Goal: Task Accomplishment & Management: Manage account settings

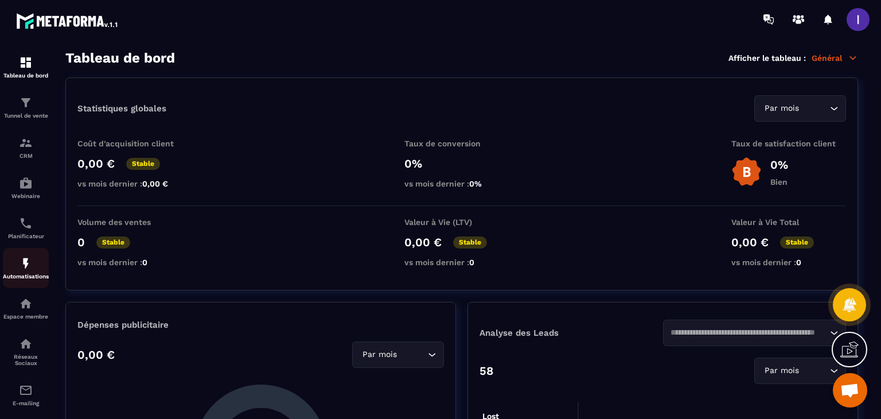
click at [37, 266] on div "Automatisations" at bounding box center [26, 268] width 46 height 23
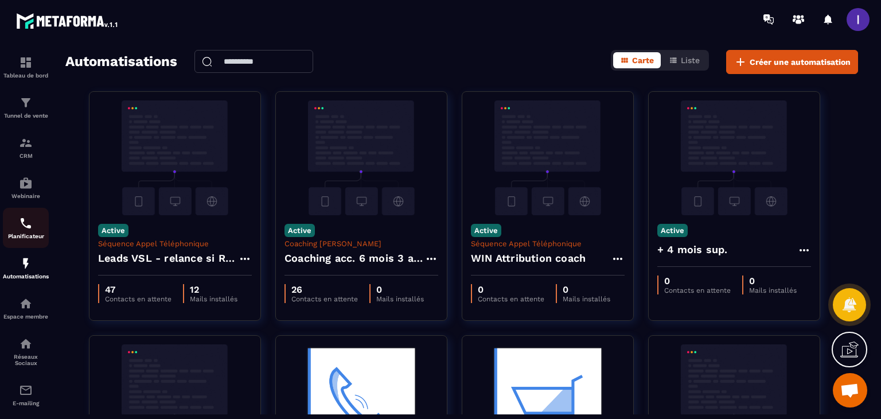
click at [37, 232] on div "Planificateur" at bounding box center [26, 227] width 46 height 23
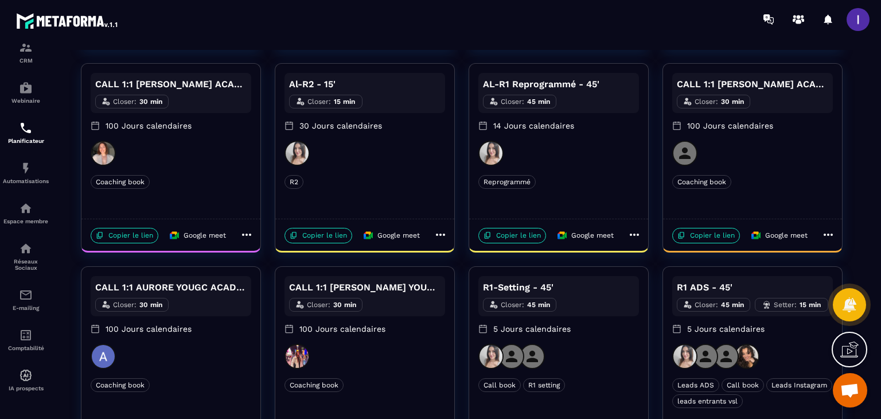
scroll to position [515, 0]
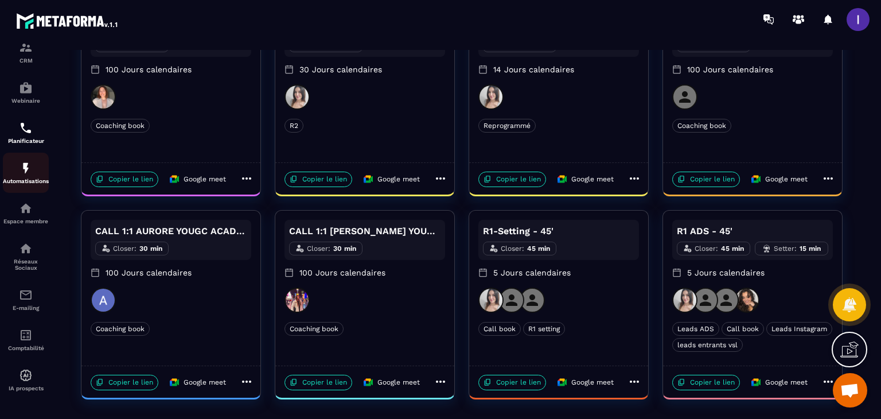
click at [36, 161] on div "Automatisations" at bounding box center [26, 172] width 46 height 23
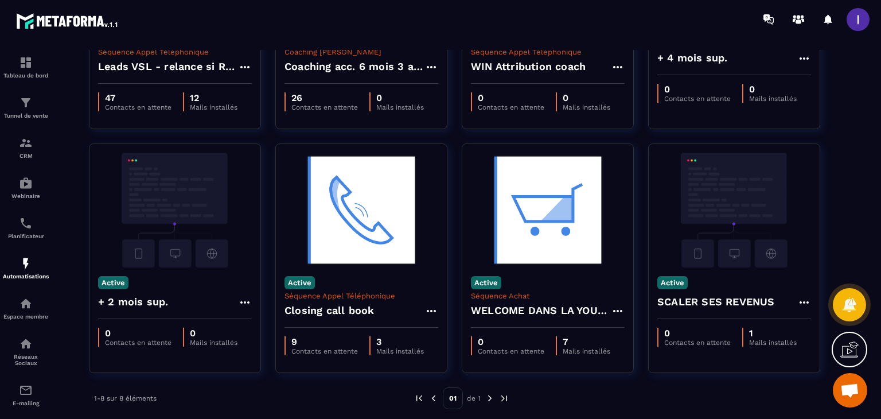
scroll to position [197, 0]
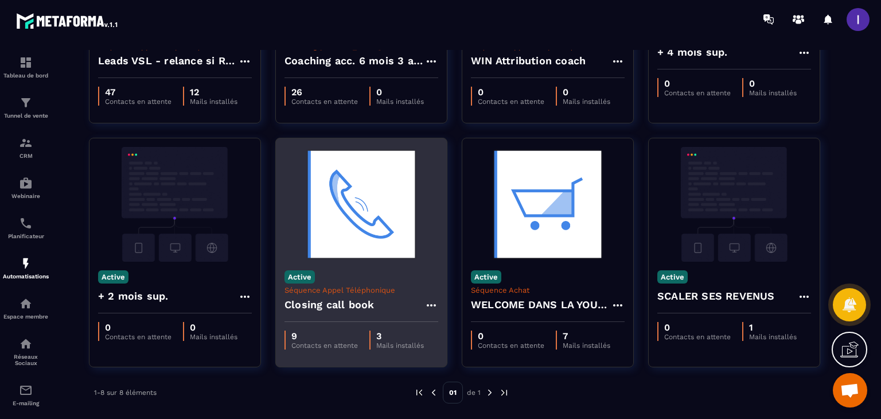
click at [314, 304] on h4 "Closing call book" at bounding box center [330, 305] width 90 height 16
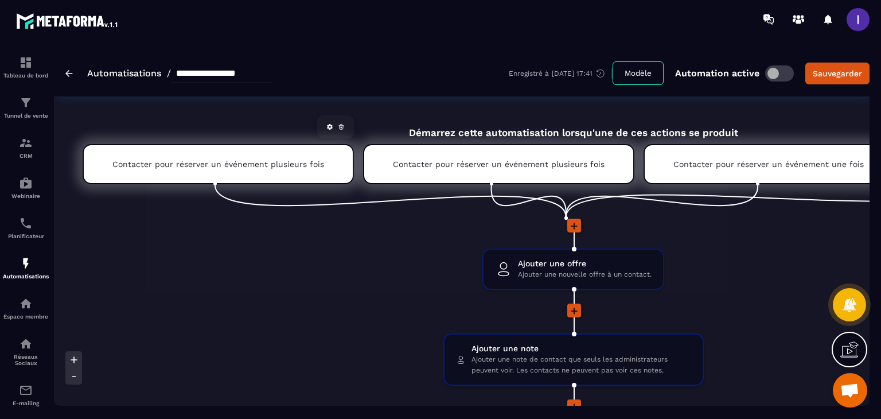
click at [253, 168] on p "Contacter pour réserver un événement plusieurs fois" at bounding box center [218, 164] width 212 height 9
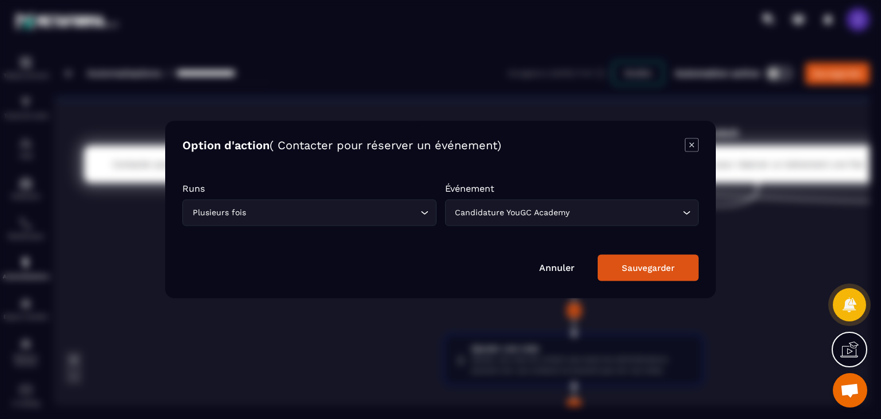
click at [530, 219] on div "Candidature YouGC Academy Loading..." at bounding box center [572, 213] width 254 height 26
click at [529, 219] on div "Candidature YouGC Academy Loading..." at bounding box center [572, 213] width 254 height 26
click at [759, 203] on div "Modal window" at bounding box center [440, 209] width 881 height 419
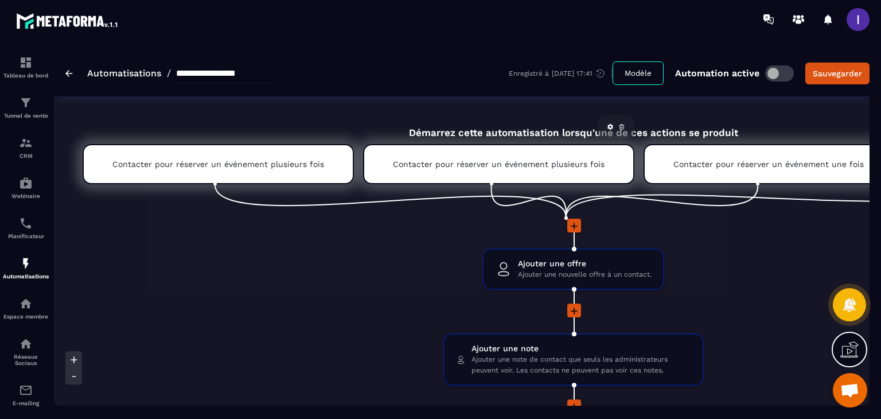
click at [532, 169] on div "Contacter pour réserver un événement plusieurs fois" at bounding box center [498, 164] width 271 height 40
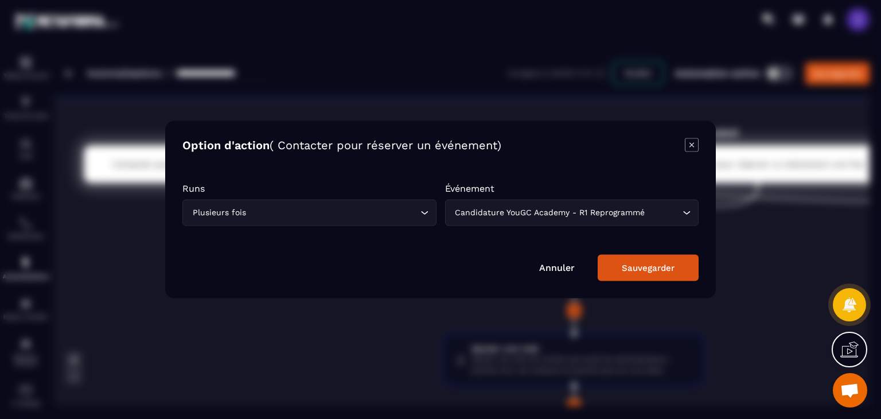
click at [751, 237] on div "Modal window" at bounding box center [440, 209] width 881 height 419
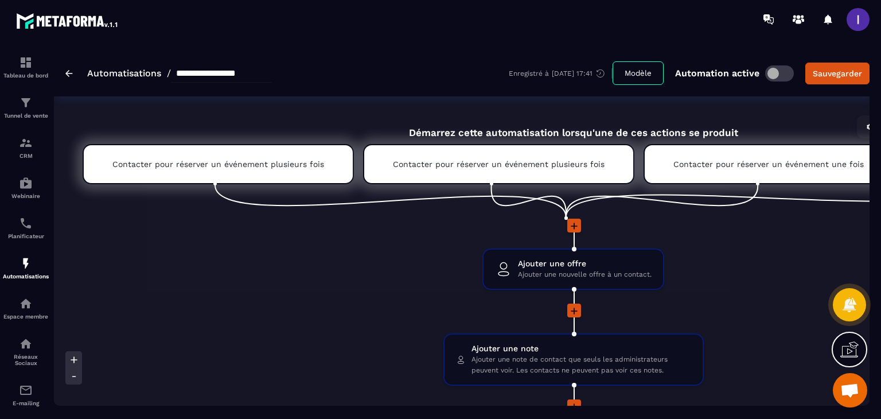
click at [724, 158] on div "Contacter pour réserver un événement une fois" at bounding box center [769, 164] width 250 height 40
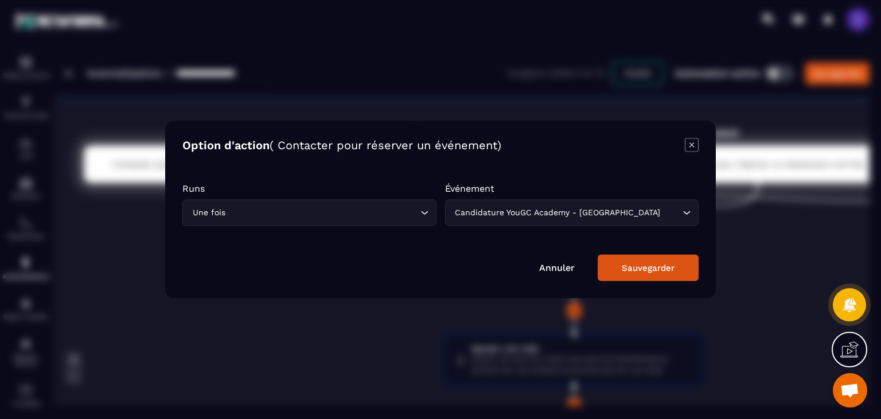
click at [759, 243] on div "Modal window" at bounding box center [440, 209] width 881 height 419
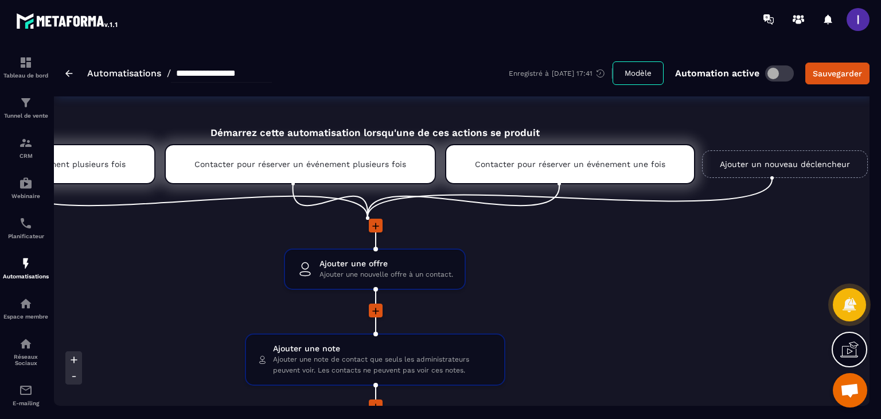
scroll to position [0, 209]
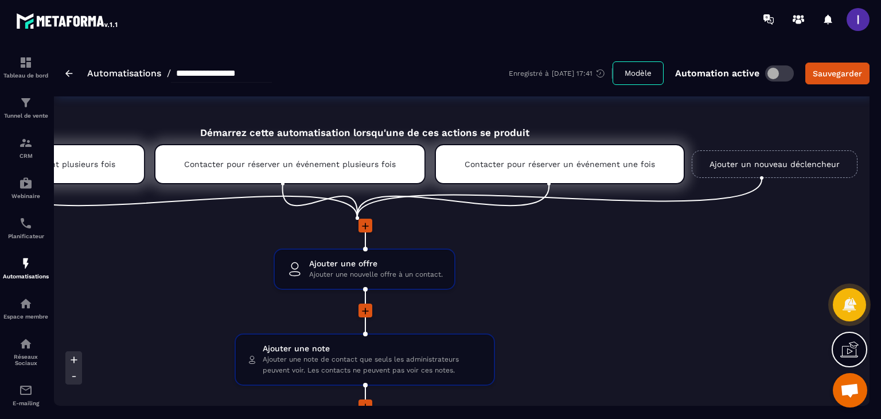
click at [725, 159] on link "Ajouter un nouveau déclencheur" at bounding box center [775, 164] width 166 height 28
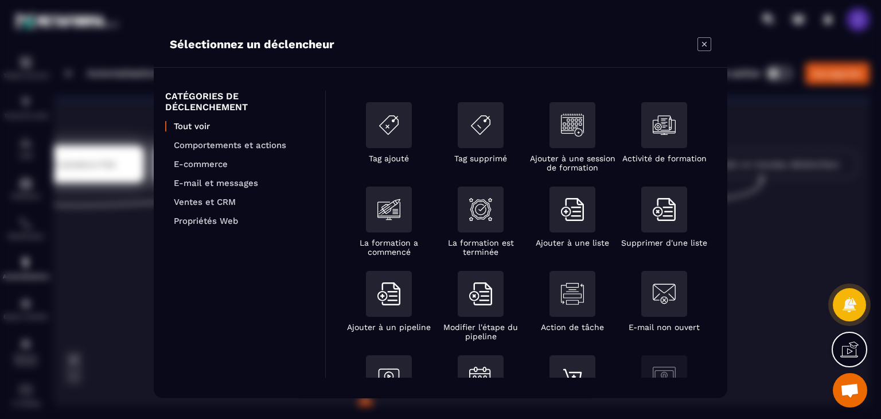
click at [755, 250] on section "Sélectionnez un déclencheur CATÉGORIES DE DÉCLENCHEMENT Tout voir Comportements…" at bounding box center [440, 209] width 881 height 419
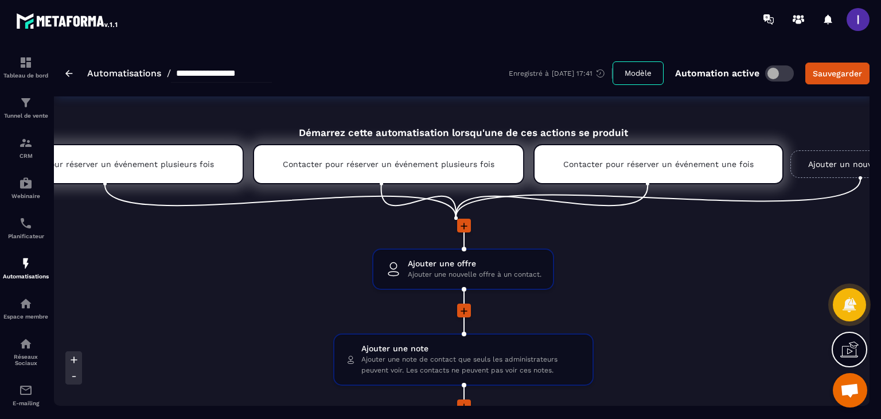
scroll to position [0, 0]
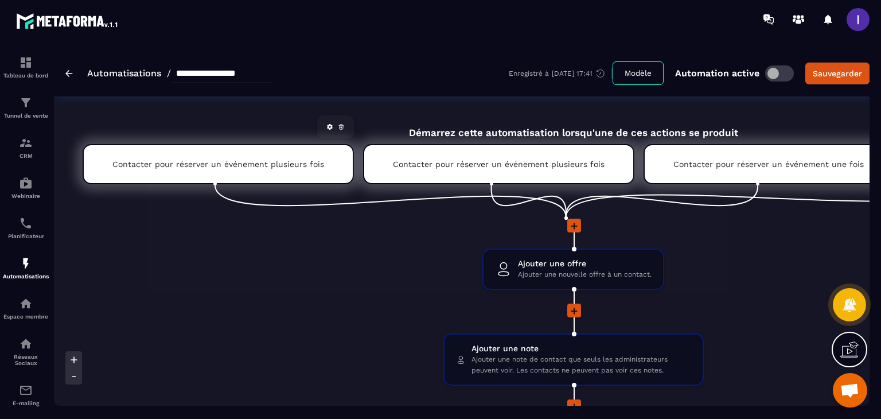
click at [211, 160] on p "Contacter pour réserver un événement plusieurs fois" at bounding box center [218, 164] width 212 height 9
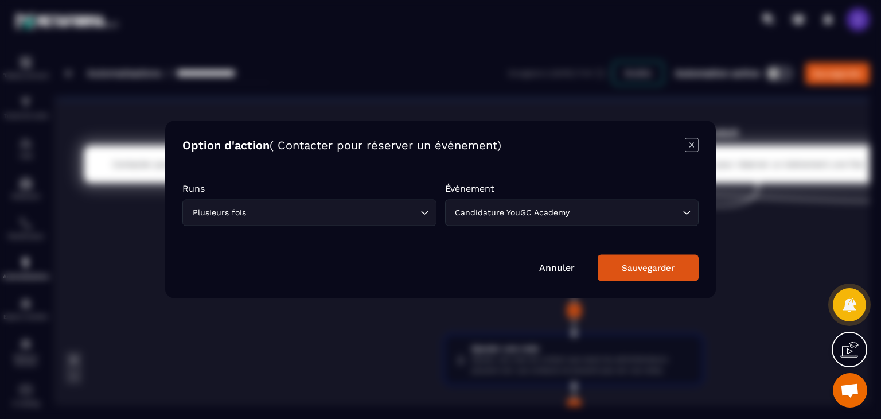
click at [776, 207] on div "Modal window" at bounding box center [440, 209] width 881 height 419
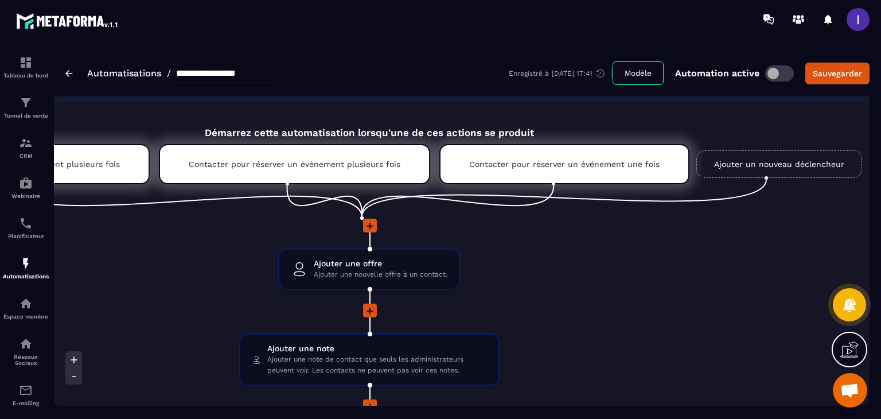
scroll to position [0, 209]
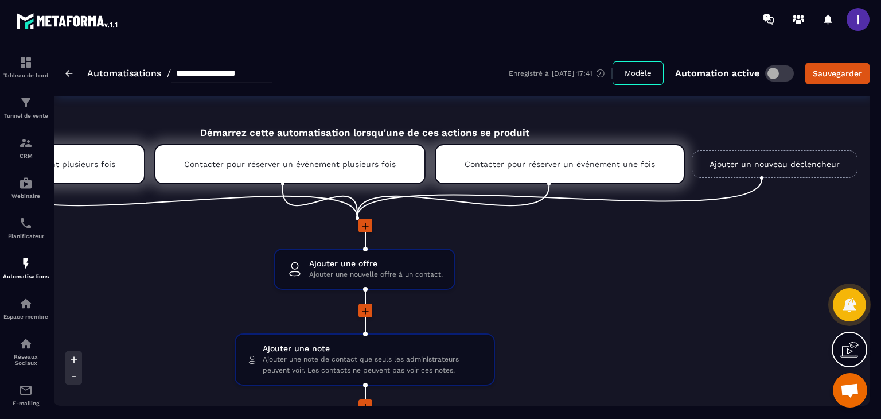
click at [753, 159] on link "Ajouter un nouveau déclencheur" at bounding box center [775, 164] width 166 height 28
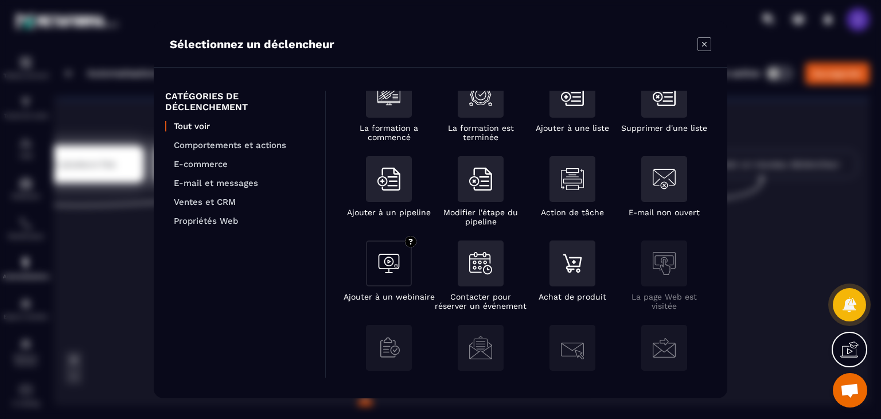
scroll to position [57, 0]
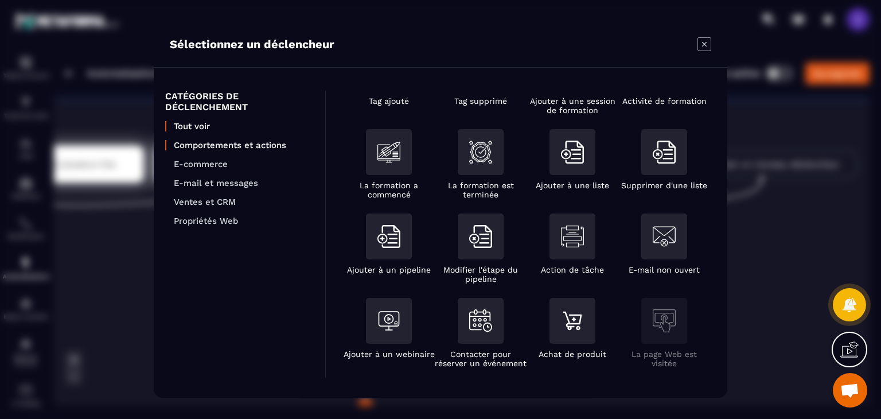
click at [224, 146] on p "Comportements et actions" at bounding box center [244, 145] width 140 height 10
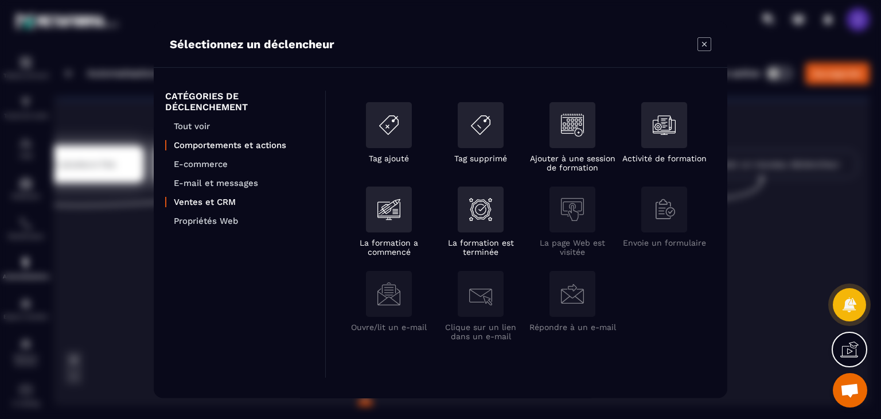
click at [208, 203] on p "Ventes et CRM" at bounding box center [244, 202] width 140 height 10
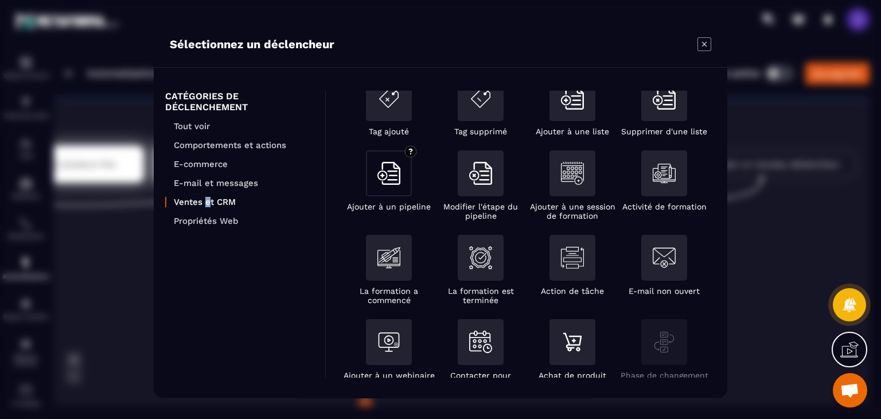
scroll to position [53, 0]
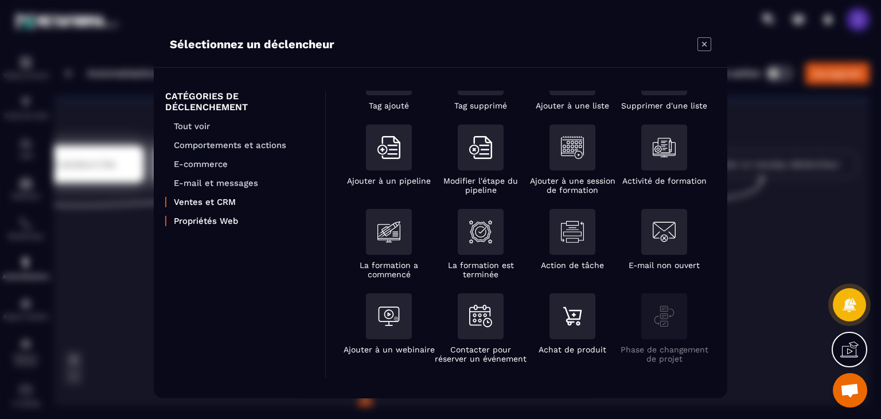
click at [204, 220] on p "Propriétés Web" at bounding box center [244, 221] width 140 height 10
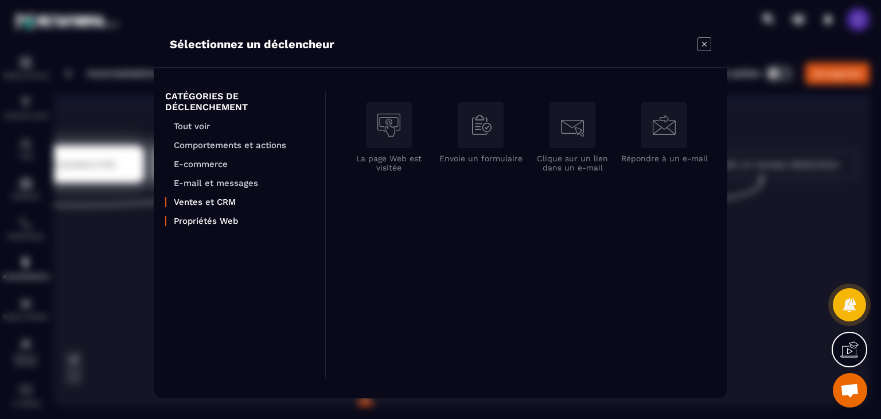
click at [195, 203] on p "Ventes et CRM" at bounding box center [244, 202] width 140 height 10
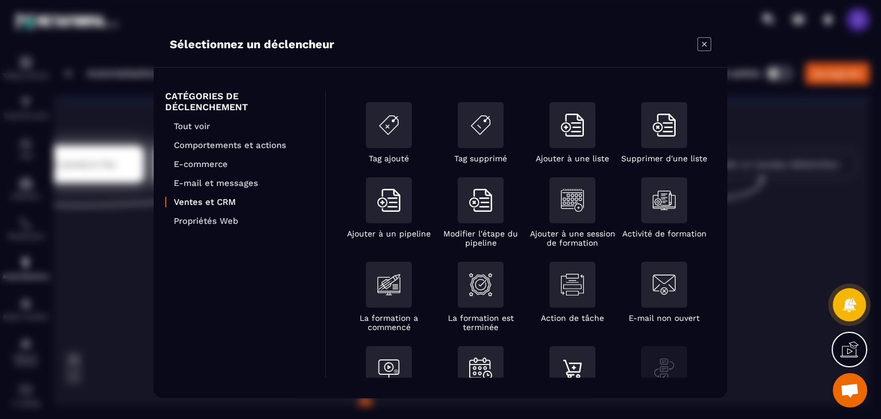
click at [829, 194] on section "Sélectionnez un déclencheur CATÉGORIES DE DÉCLENCHEMENT Tout voir Comportements…" at bounding box center [440, 209] width 881 height 419
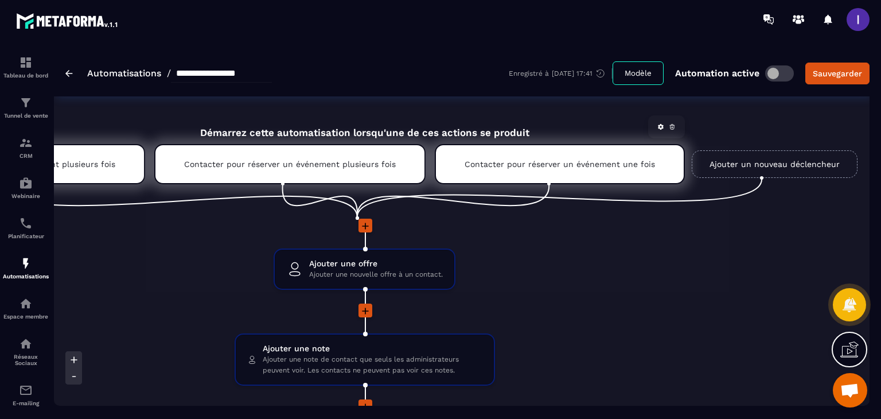
click at [523, 173] on div "Contacter pour réserver un événement une fois" at bounding box center [560, 164] width 250 height 40
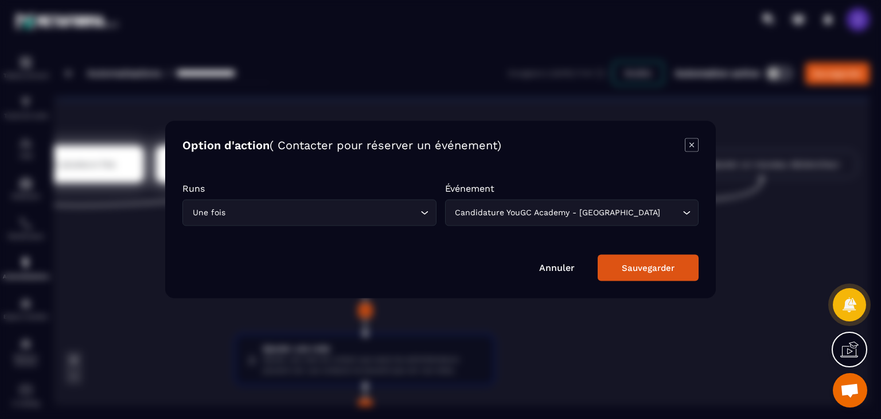
click at [391, 214] on input "Search for option" at bounding box center [323, 213] width 190 height 13
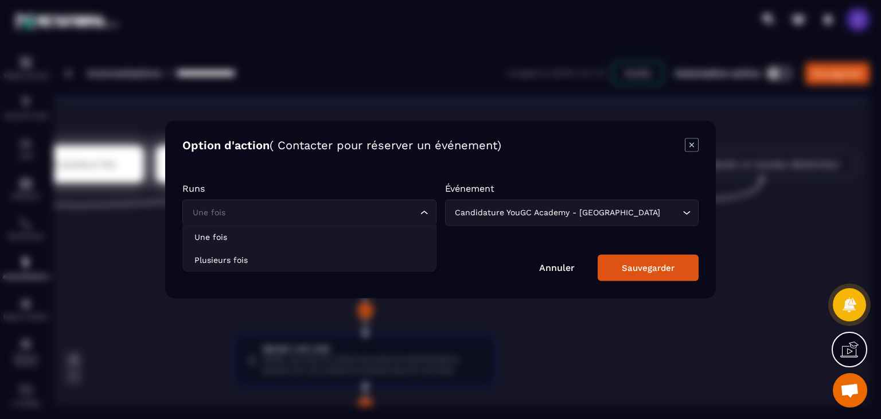
click at [391, 214] on input "Search for option" at bounding box center [304, 213] width 228 height 13
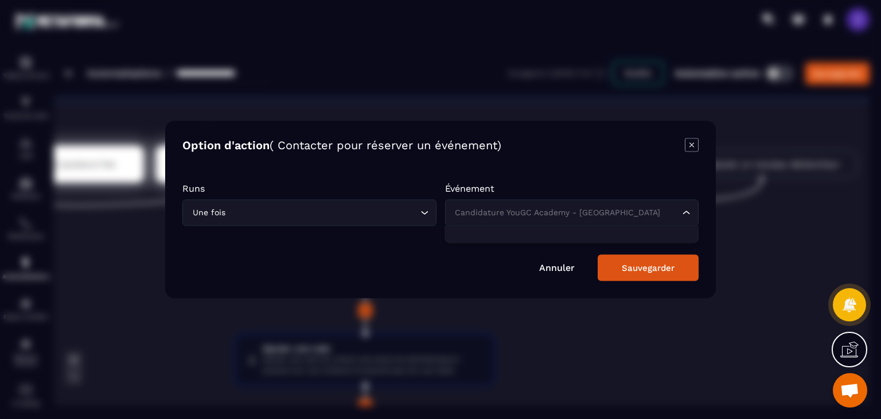
click at [647, 209] on input "Search for option" at bounding box center [567, 213] width 228 height 13
click at [753, 216] on div "Modal window" at bounding box center [440, 209] width 881 height 419
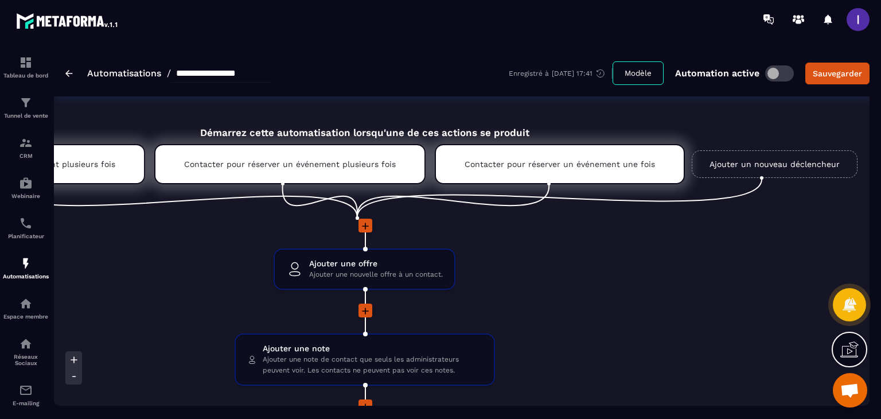
click at [736, 159] on link "Ajouter un nouveau déclencheur" at bounding box center [775, 164] width 166 height 28
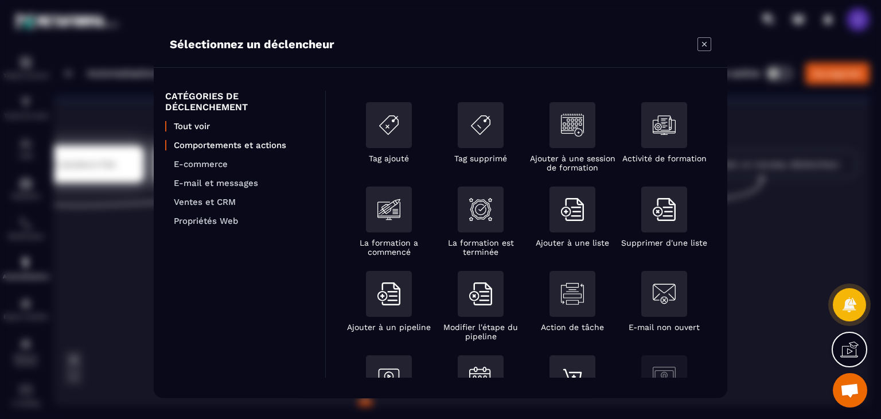
click at [234, 143] on p "Comportements et actions" at bounding box center [244, 145] width 140 height 10
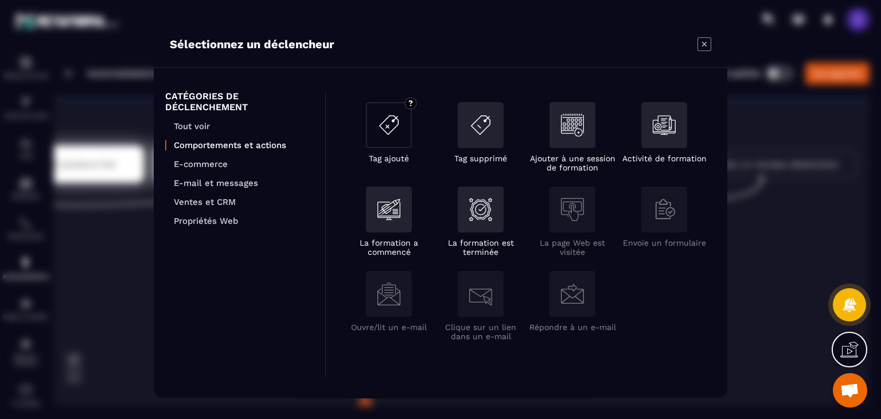
click at [397, 137] on div "Modal window" at bounding box center [389, 125] width 46 height 46
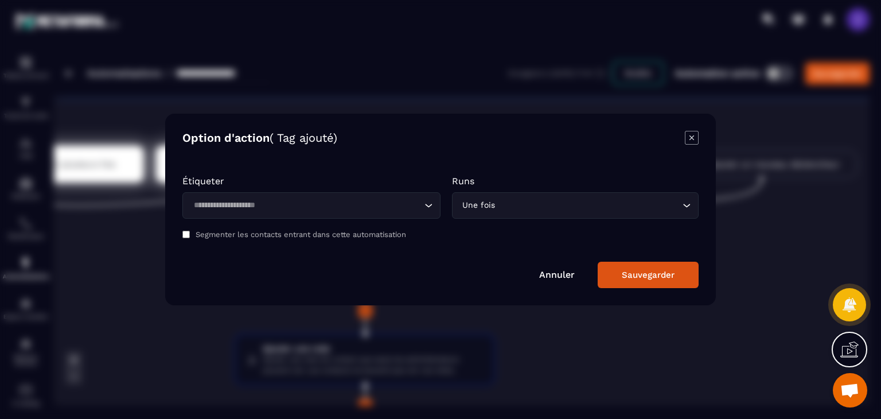
click at [558, 269] on link "Annuler" at bounding box center [557, 274] width 36 height 11
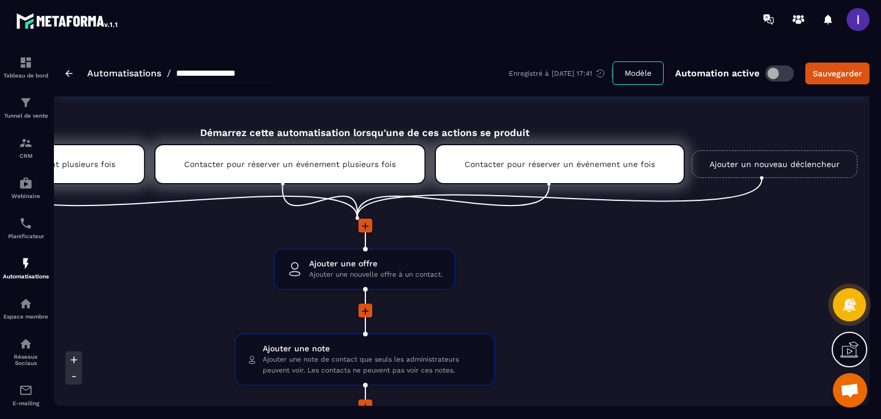
click at [725, 154] on link "Ajouter un nouveau déclencheur" at bounding box center [775, 164] width 166 height 28
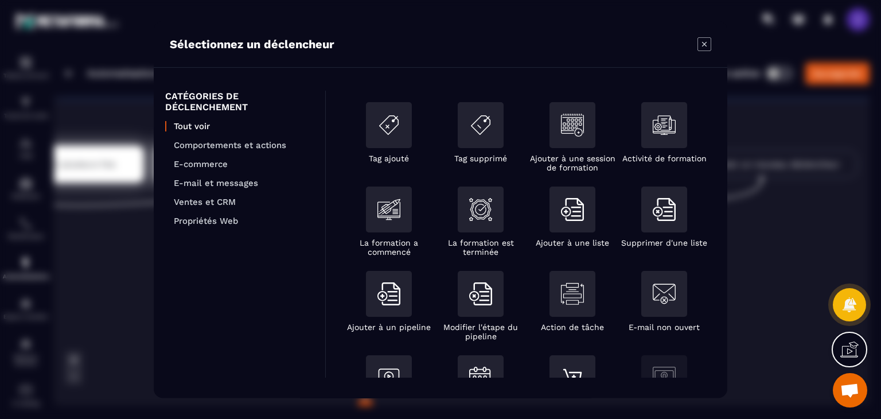
click at [275, 151] on ul "Tout voir Comportements et actions E-commerce E-mail et messages Ventes et CRM …" at bounding box center [239, 173] width 149 height 105
click at [258, 146] on p "Comportements et actions" at bounding box center [244, 145] width 140 height 10
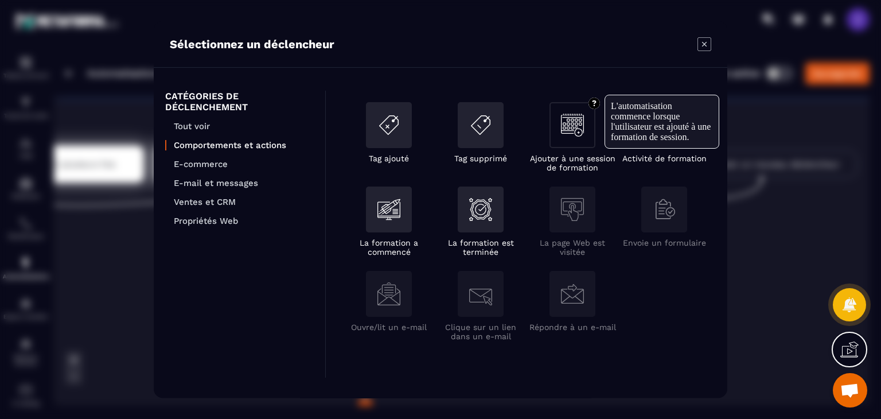
click at [587, 137] on div "Modal window" at bounding box center [573, 125] width 46 height 46
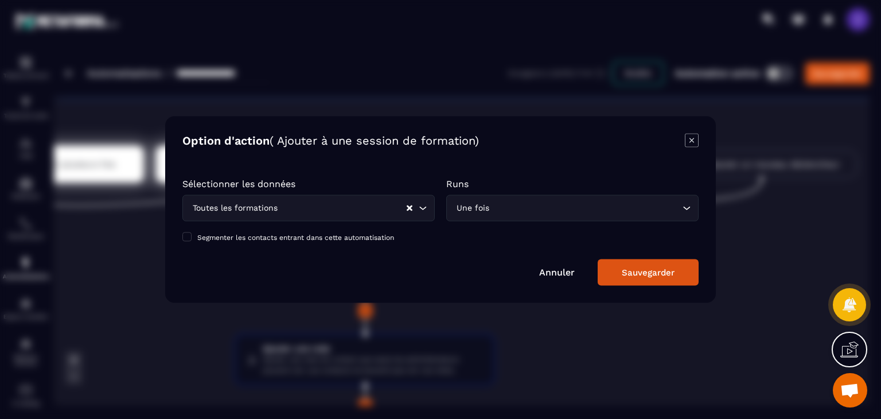
click at [690, 141] on icon "Modal window" at bounding box center [692, 141] width 14 height 14
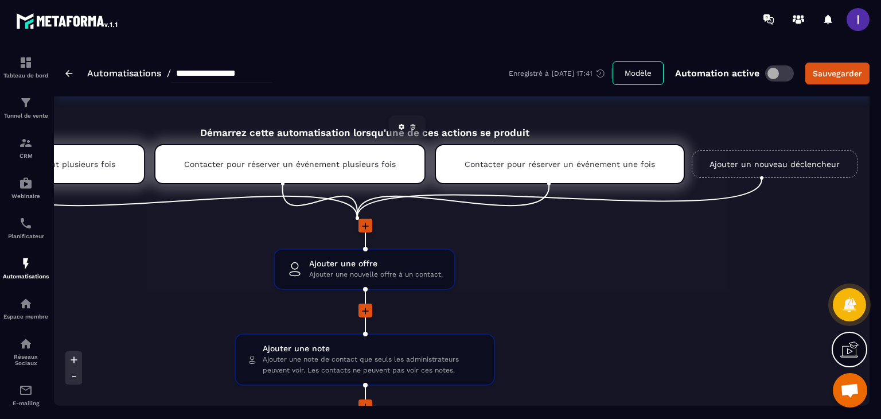
click at [381, 164] on p "Contacter pour réserver un événement plusieurs fois" at bounding box center [290, 164] width 212 height 9
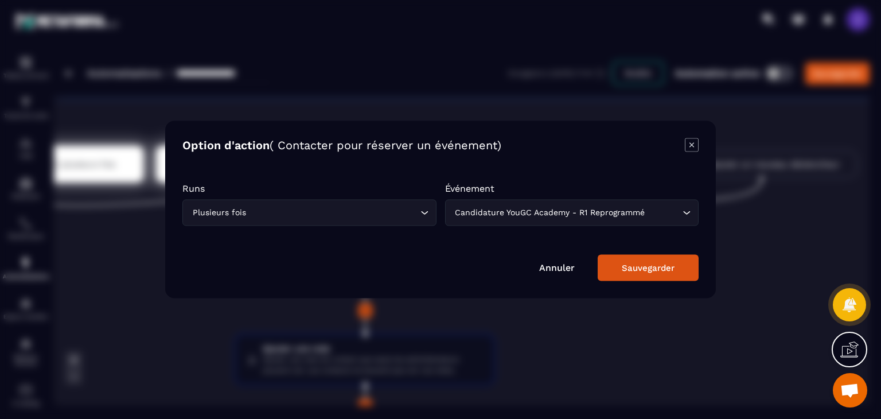
click at [803, 221] on div "Modal window" at bounding box center [440, 209] width 881 height 419
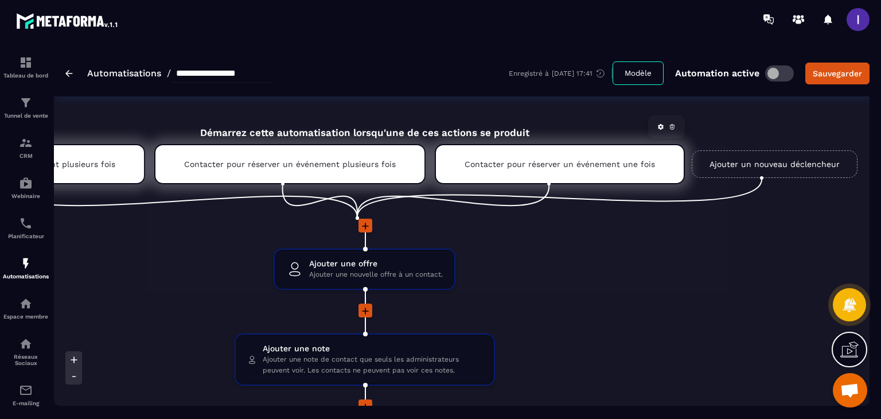
click at [620, 168] on p "Contacter pour réserver un événement une fois" at bounding box center [560, 164] width 191 height 9
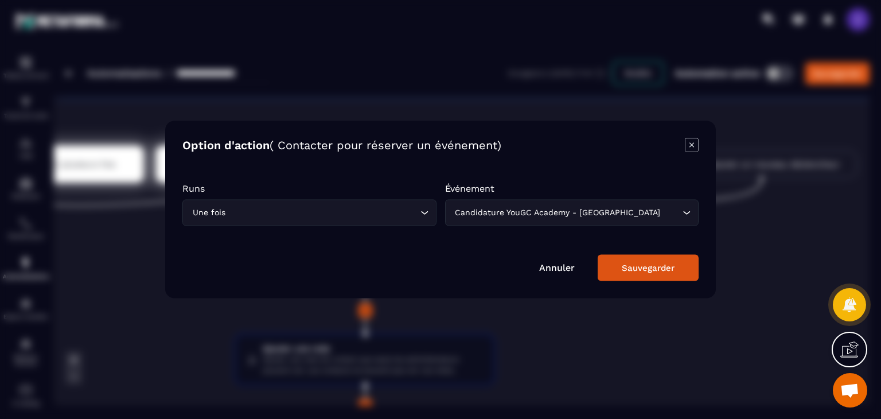
click at [650, 351] on div "Modal window" at bounding box center [440, 209] width 881 height 419
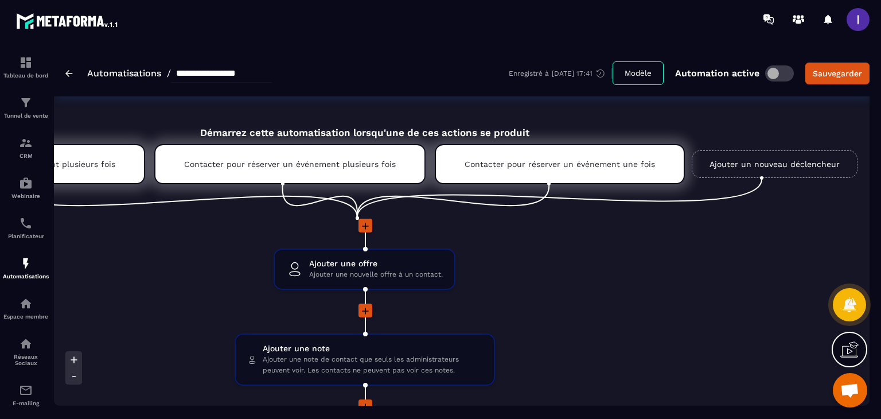
drag, startPoint x: 599, startPoint y: 164, endPoint x: 562, endPoint y: 232, distance: 77.3
click at [658, 127] on icon at bounding box center [661, 127] width 6 height 6
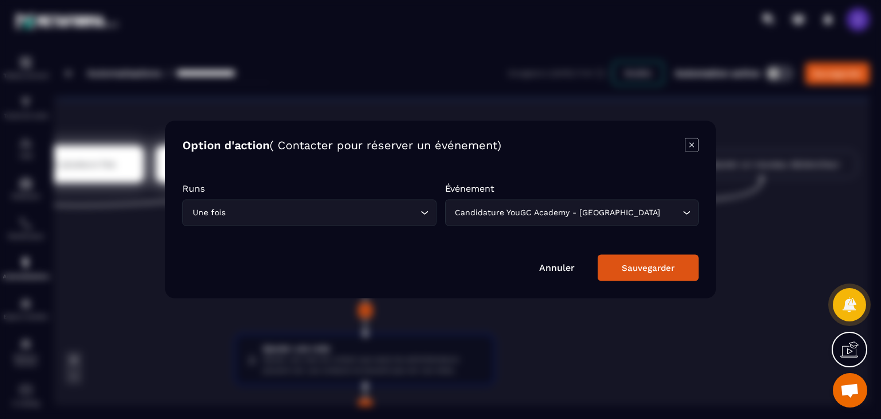
click at [782, 295] on div "Modal window" at bounding box center [440, 209] width 881 height 419
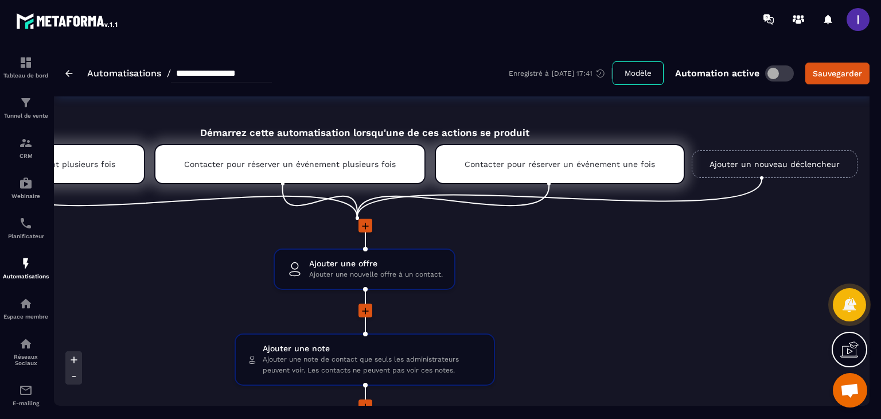
click at [735, 159] on link "Ajouter un nouveau déclencheur" at bounding box center [775, 164] width 166 height 28
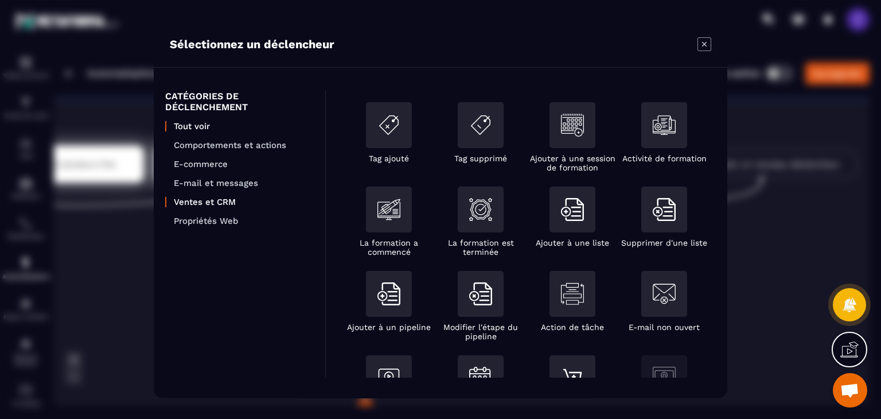
click at [215, 204] on p "Ventes et CRM" at bounding box center [244, 202] width 140 height 10
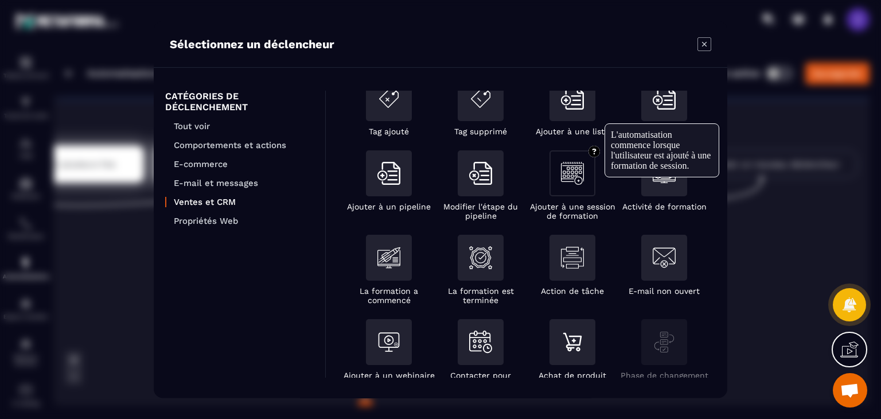
scroll to position [53, 0]
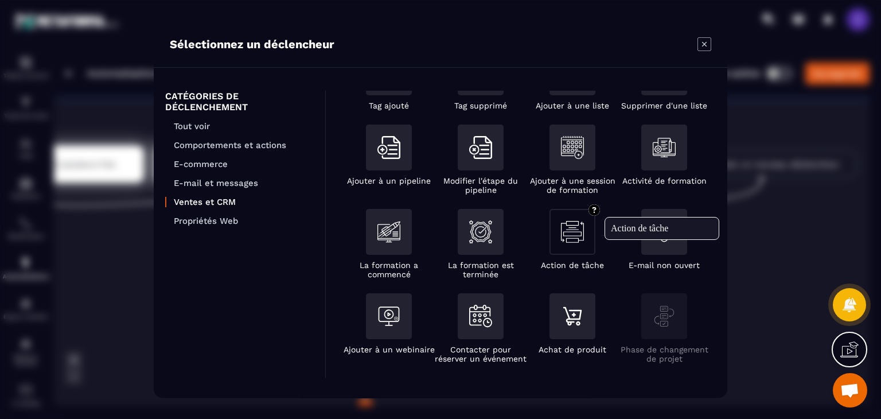
click at [587, 246] on div "Modal window" at bounding box center [573, 232] width 46 height 46
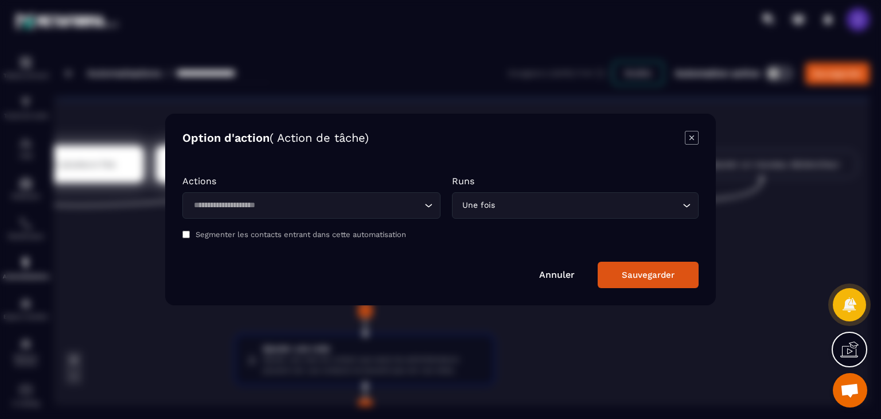
click at [694, 138] on icon "Modal window" at bounding box center [692, 138] width 14 height 14
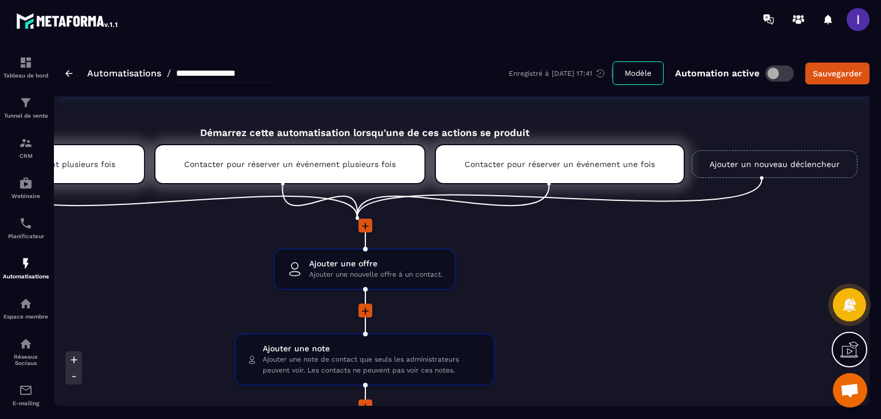
click at [723, 160] on link "Ajouter un nouveau déclencheur" at bounding box center [775, 164] width 166 height 28
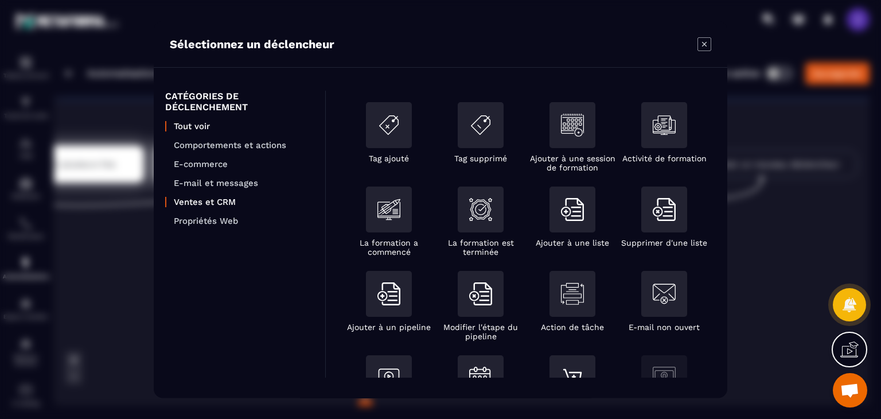
click at [216, 205] on p "Ventes et CRM" at bounding box center [244, 202] width 140 height 10
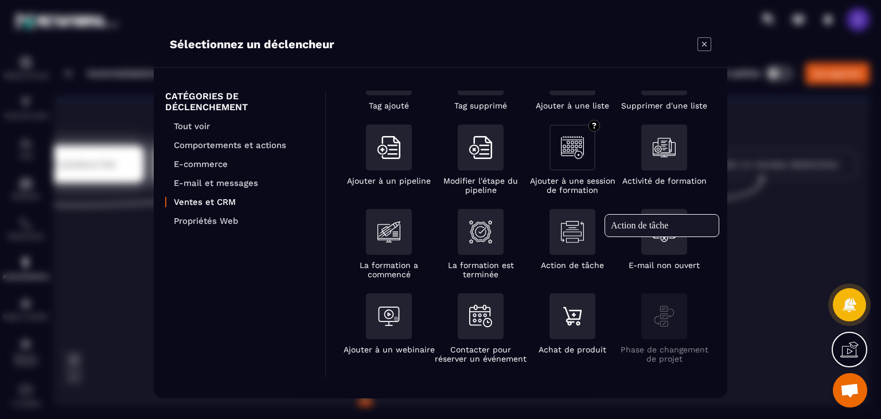
scroll to position [44, 0]
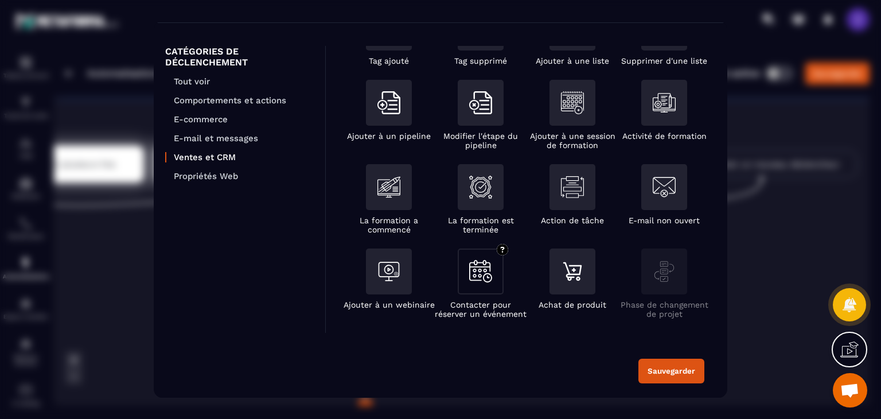
click at [484, 293] on div "Modal window" at bounding box center [481, 272] width 46 height 46
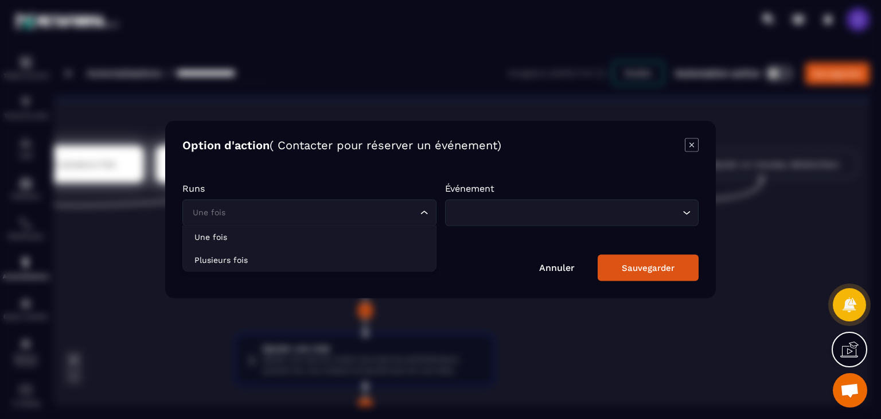
click at [272, 208] on input "Search for option" at bounding box center [304, 213] width 228 height 13
click at [529, 220] on div "Loading..." at bounding box center [572, 213] width 254 height 26
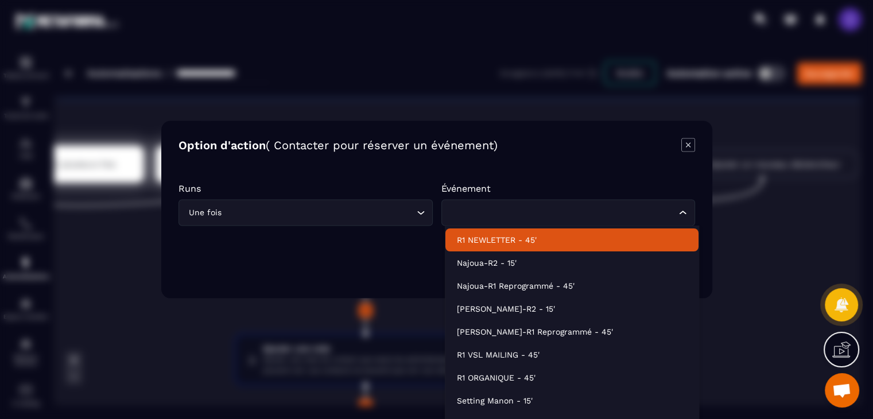
click at [528, 241] on p "R1 NEWLETTER - 45'" at bounding box center [572, 239] width 230 height 11
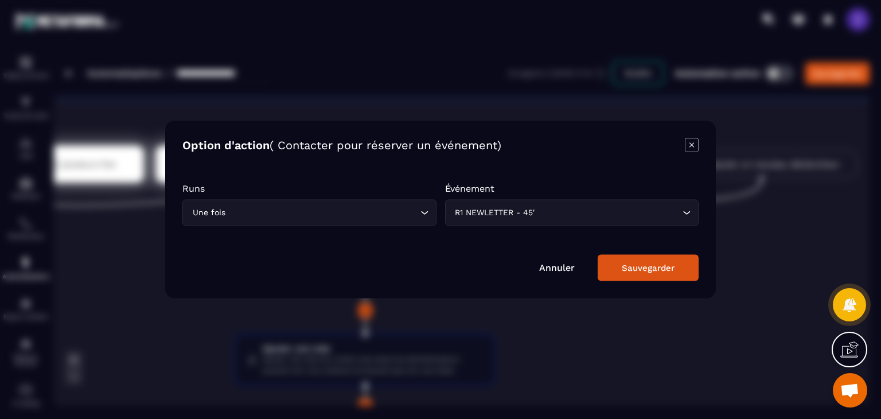
click at [646, 265] on div "Sauvegarder" at bounding box center [648, 268] width 53 height 10
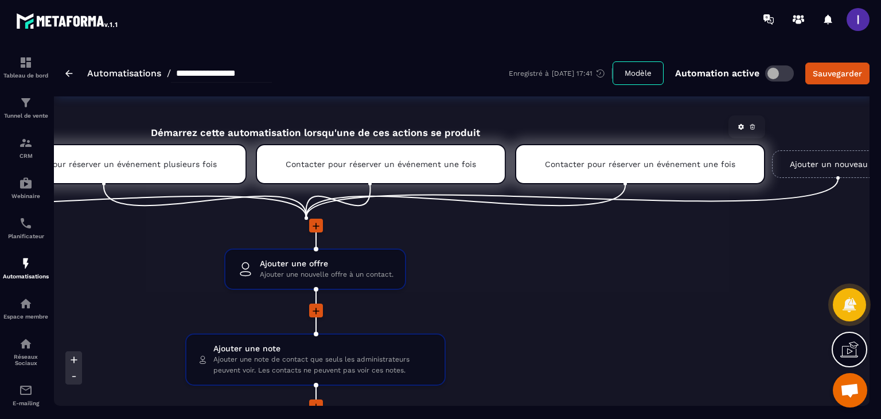
scroll to position [0, 464]
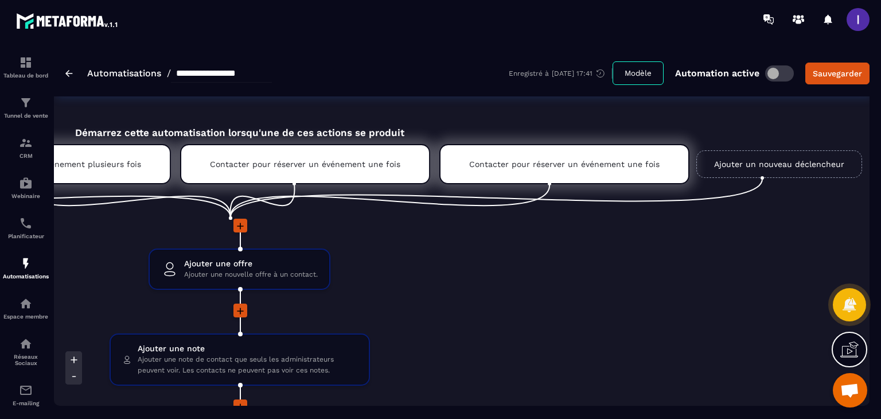
click at [779, 162] on link "Ajouter un nouveau déclencheur" at bounding box center [780, 164] width 166 height 28
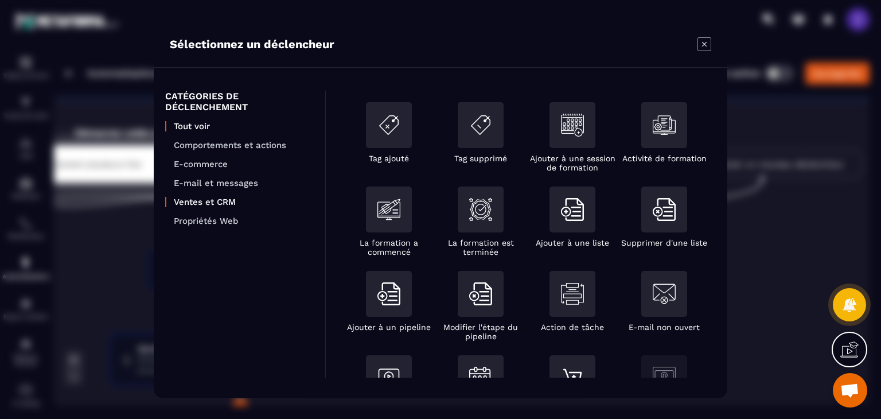
click at [204, 201] on p "Ventes et CRM" at bounding box center [244, 202] width 140 height 10
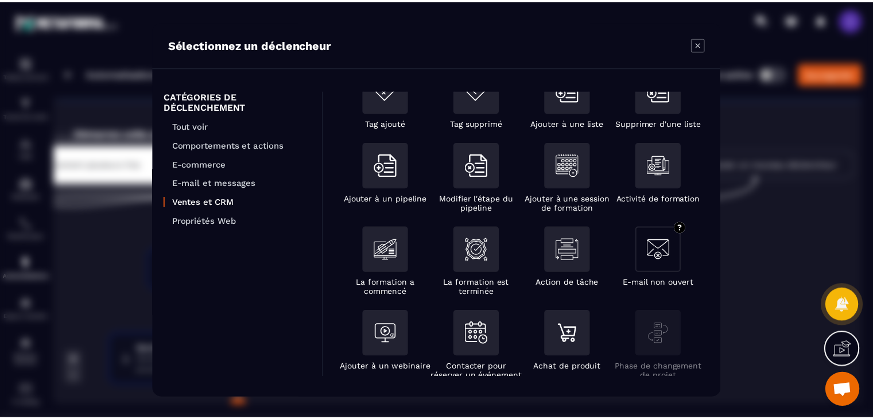
scroll to position [53, 0]
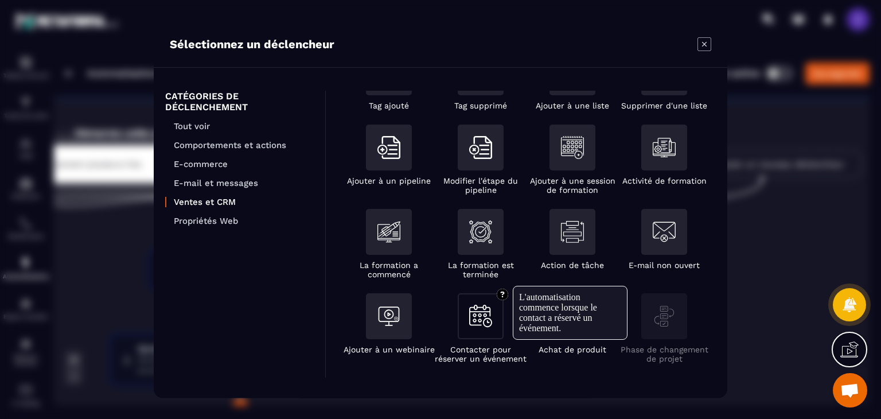
click at [496, 321] on div "Modal window" at bounding box center [481, 316] width 46 height 46
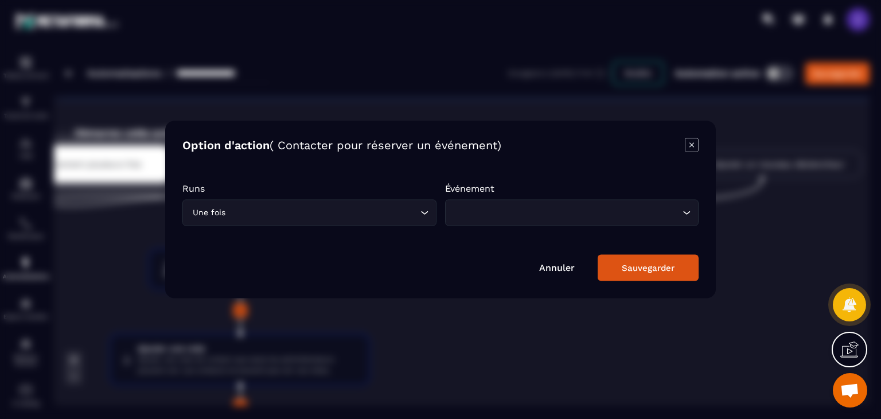
click at [503, 214] on input "Search for option" at bounding box center [567, 213] width 228 height 13
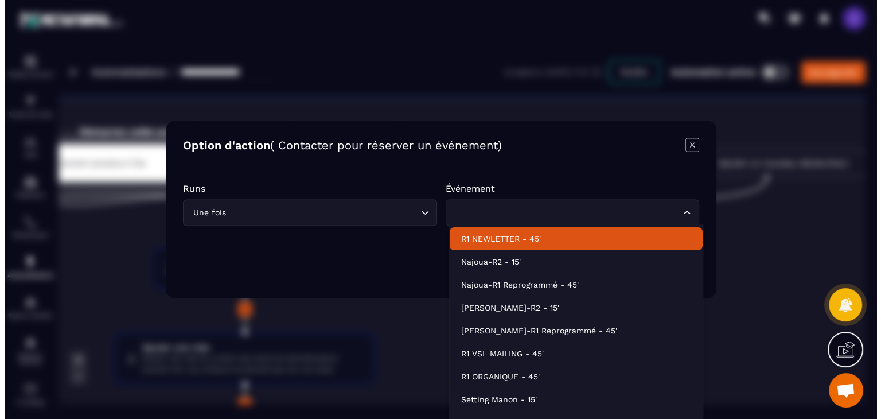
scroll to position [0, 0]
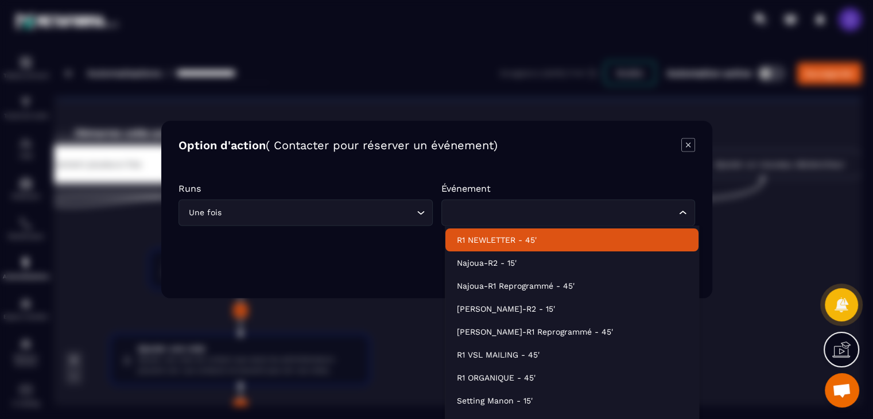
click at [507, 235] on p "R1 NEWLETTER - 45'" at bounding box center [572, 239] width 230 height 11
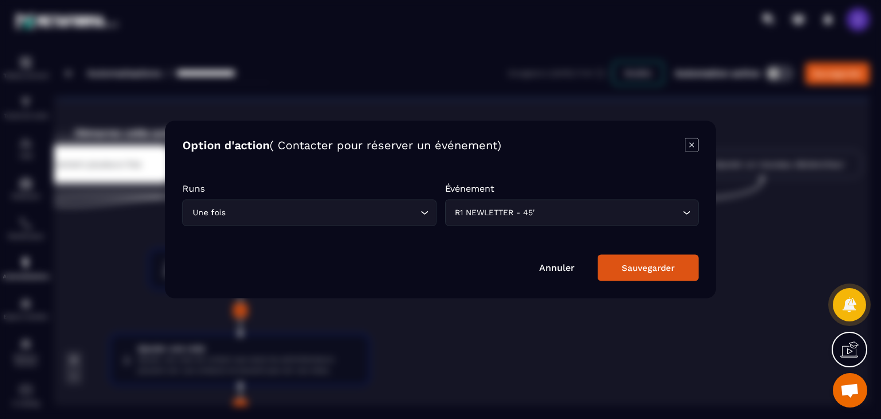
click at [658, 259] on button "Sauvegarder" at bounding box center [648, 268] width 101 height 26
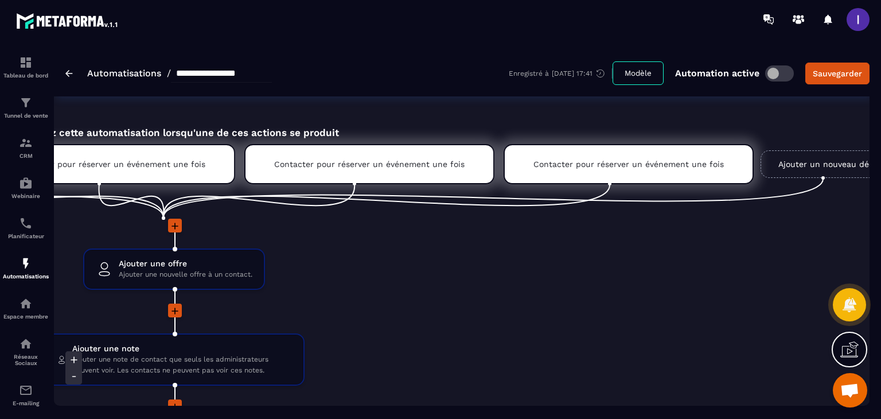
scroll to position [0, 720]
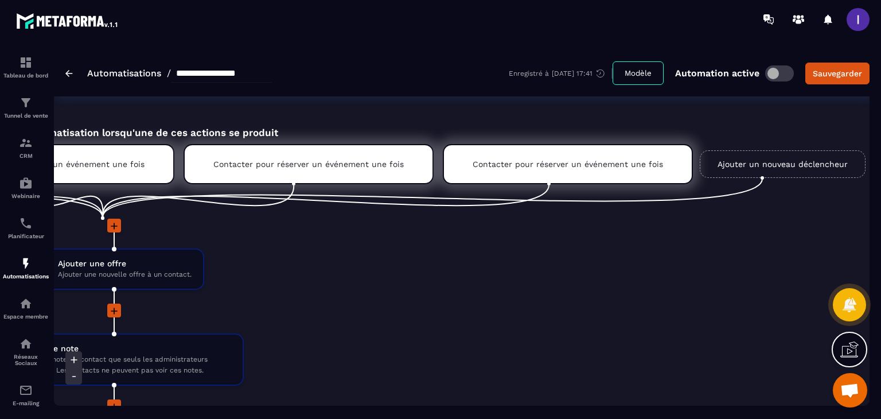
click at [730, 162] on link "Ajouter un nouveau déclencheur" at bounding box center [783, 164] width 166 height 28
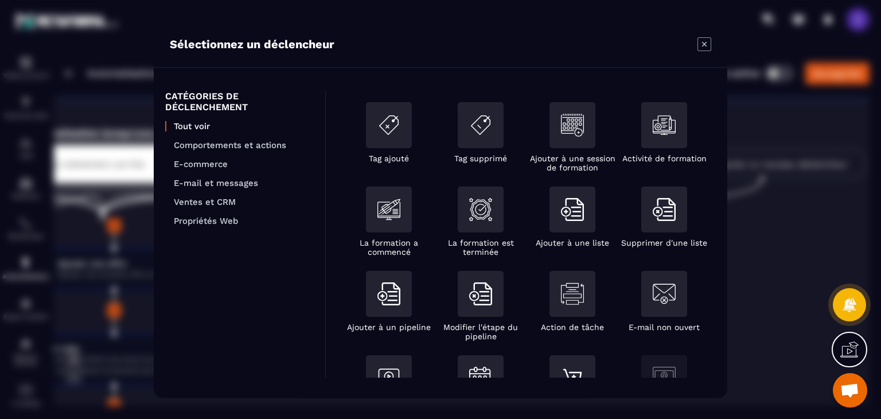
click at [224, 208] on ul "Tout voir Comportements et actions E-commerce E-mail et messages Ventes et CRM …" at bounding box center [239, 173] width 149 height 105
click at [236, 203] on p "Ventes et CRM" at bounding box center [244, 202] width 140 height 10
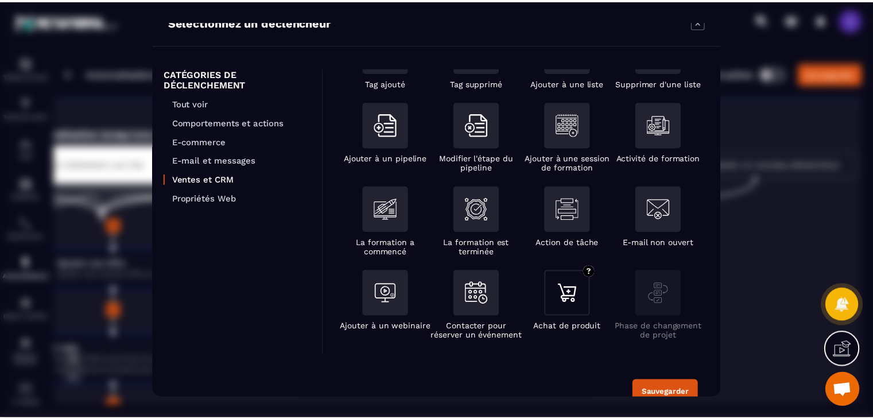
scroll to position [44, 0]
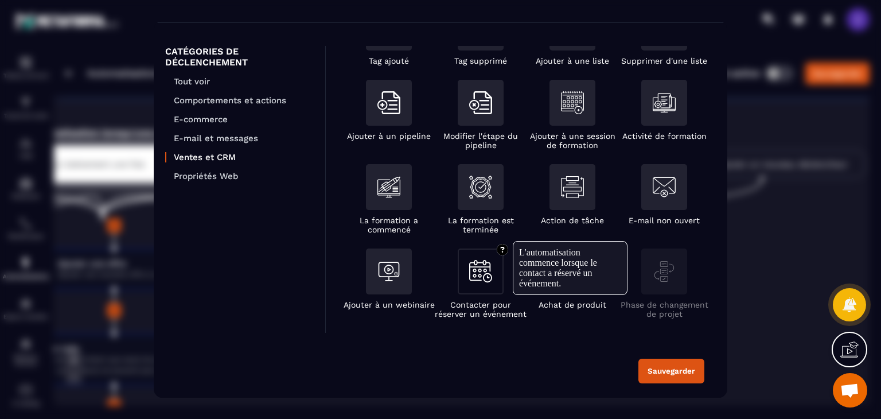
click at [480, 278] on img "Modal window" at bounding box center [480, 272] width 23 height 22
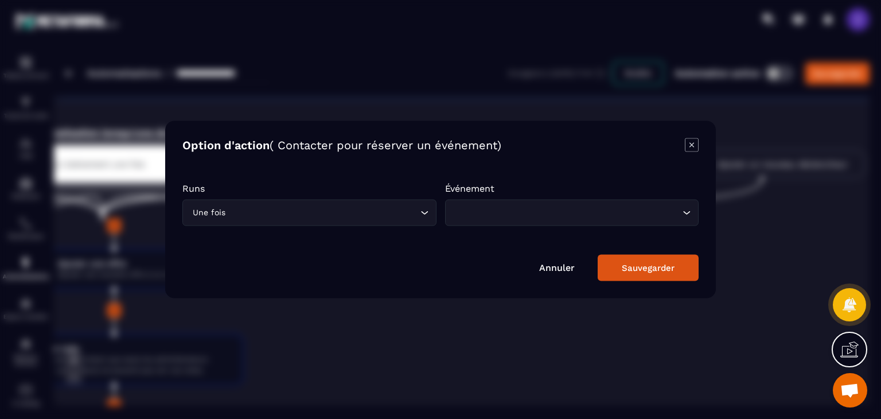
click at [541, 212] on input "Search for option" at bounding box center [567, 213] width 228 height 13
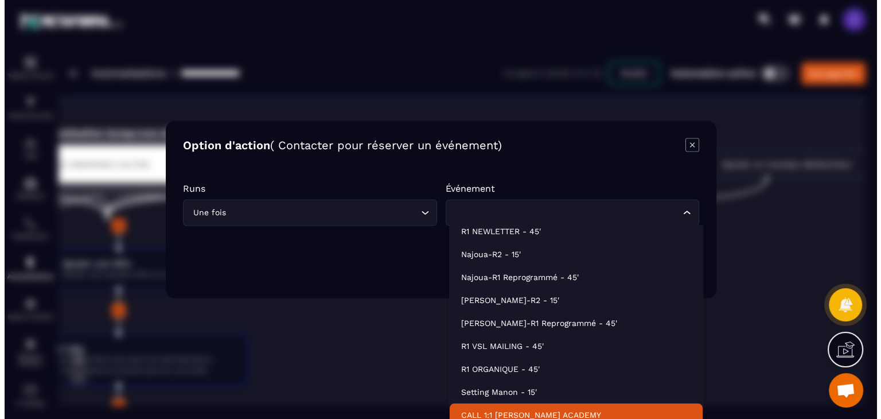
scroll to position [2, 0]
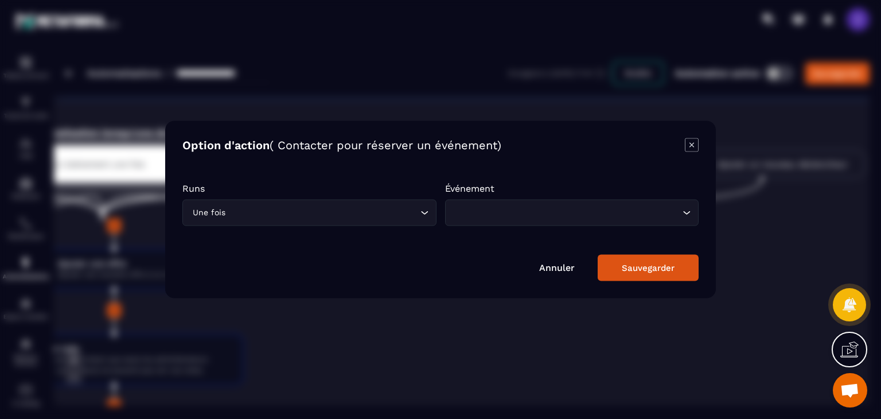
click at [790, 269] on div "Modal window" at bounding box center [440, 209] width 881 height 419
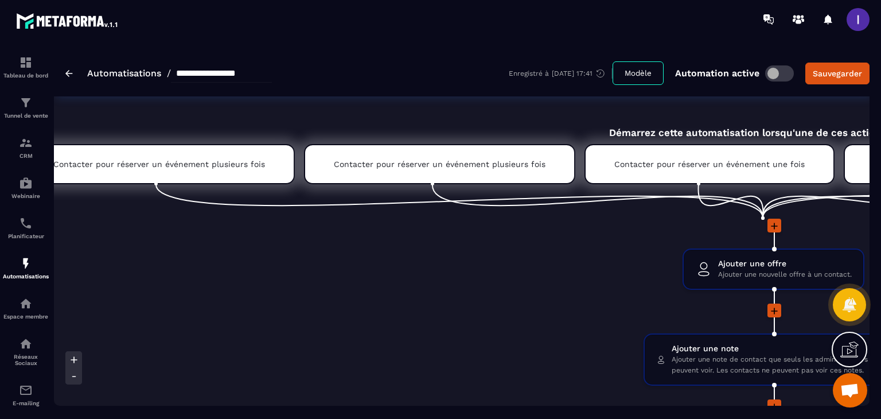
scroll to position [0, 0]
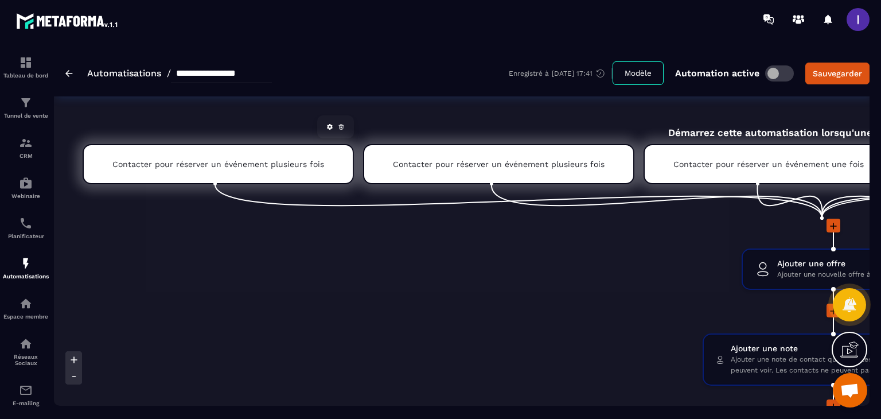
click at [259, 177] on div "Contacter pour réserver un événement plusieurs fois" at bounding box center [218, 164] width 271 height 40
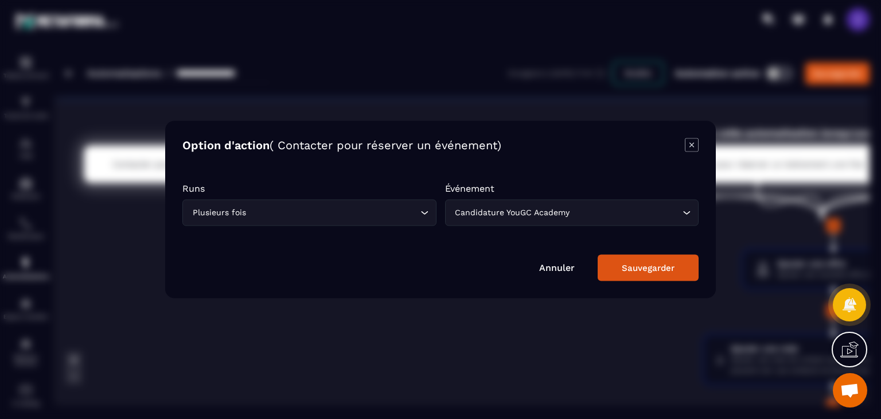
click at [508, 203] on div "Candidature YouGC Academy Loading..." at bounding box center [572, 213] width 254 height 26
click at [590, 349] on div "Modal window" at bounding box center [440, 209] width 881 height 419
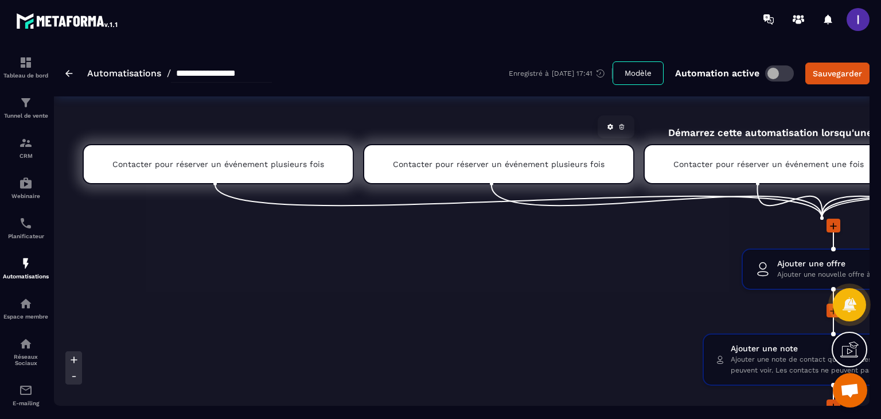
click at [484, 160] on p "Contacter pour réserver un événement plusieurs fois" at bounding box center [499, 164] width 212 height 9
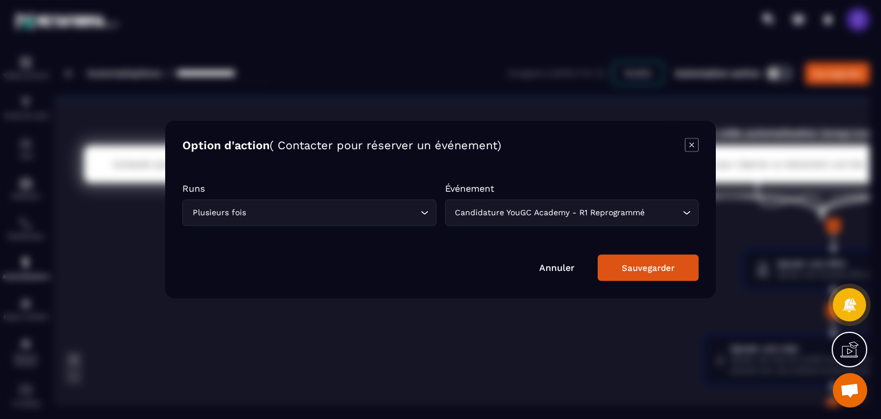
click at [595, 215] on div "Candidature YouGC Academy - R1 Reprogrammé" at bounding box center [567, 213] width 230 height 13
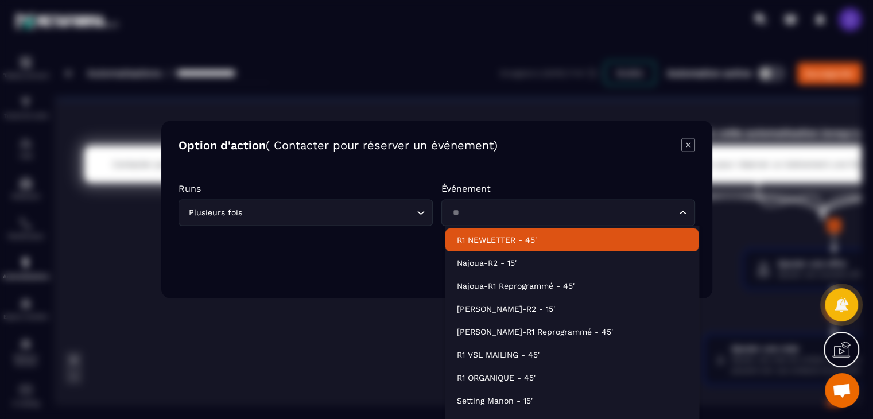
click at [573, 243] on p "R1 NEWLETTER - 45'" at bounding box center [572, 239] width 230 height 11
type input "**"
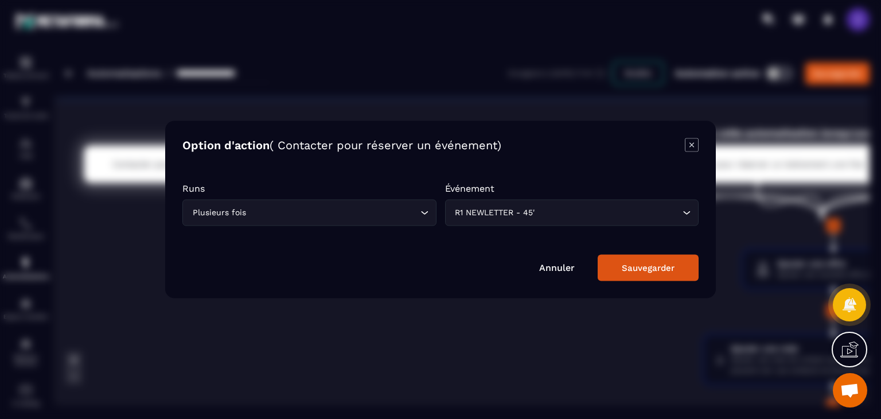
click at [640, 262] on button "Sauvegarder" at bounding box center [648, 268] width 101 height 26
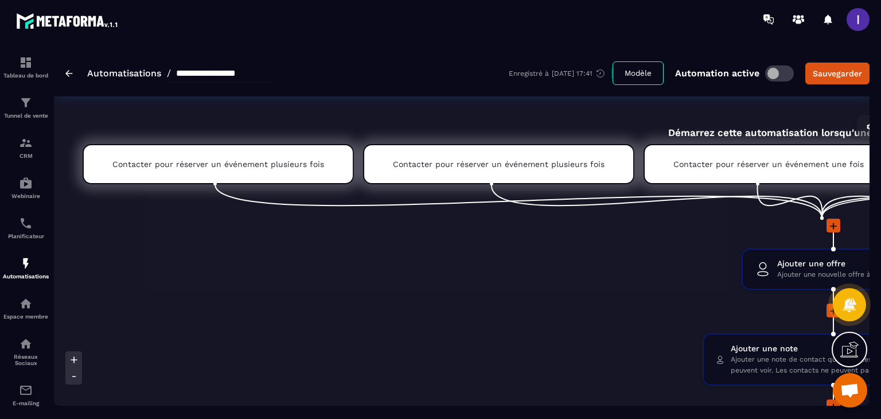
click at [728, 166] on p "Contacter pour réserver un événement une fois" at bounding box center [769, 164] width 191 height 9
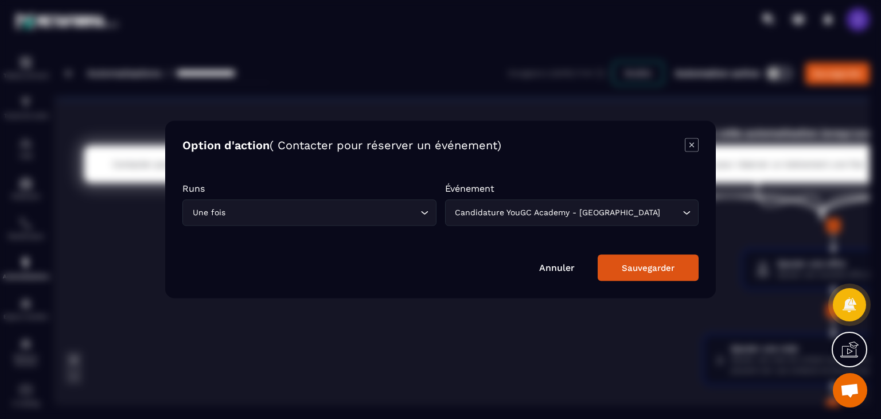
click at [556, 207] on div "Candidature YouGC Academy - RS" at bounding box center [567, 213] width 230 height 13
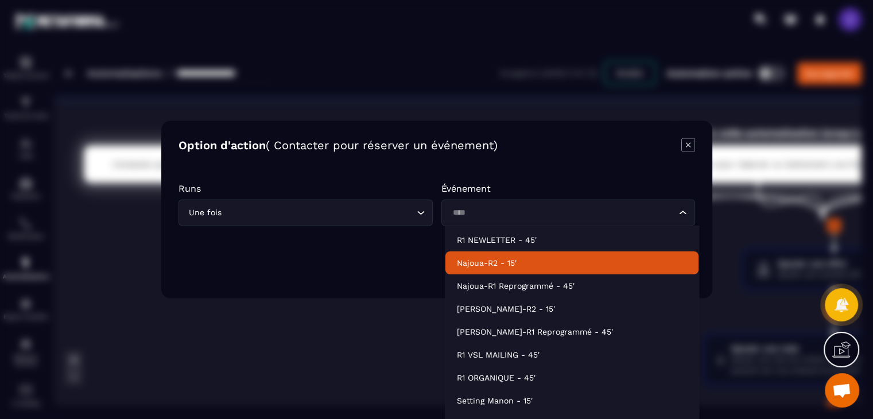
click at [499, 265] on p "Najoua-R2 - 15'" at bounding box center [572, 262] width 230 height 11
type input "****"
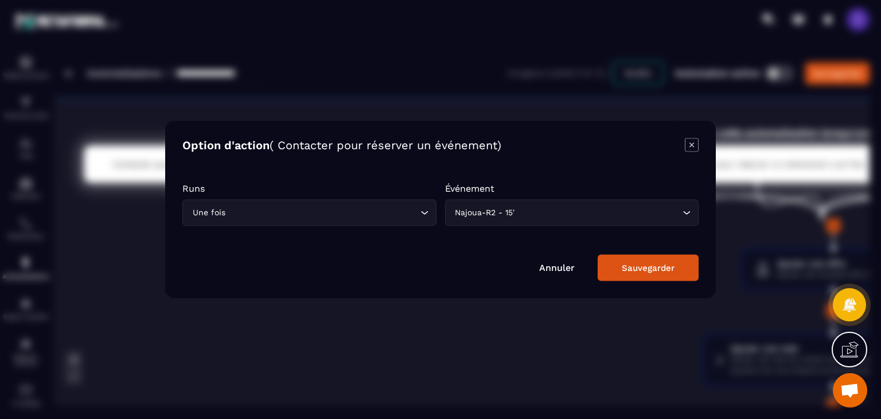
click at [652, 266] on div "Sauvegarder" at bounding box center [648, 268] width 53 height 10
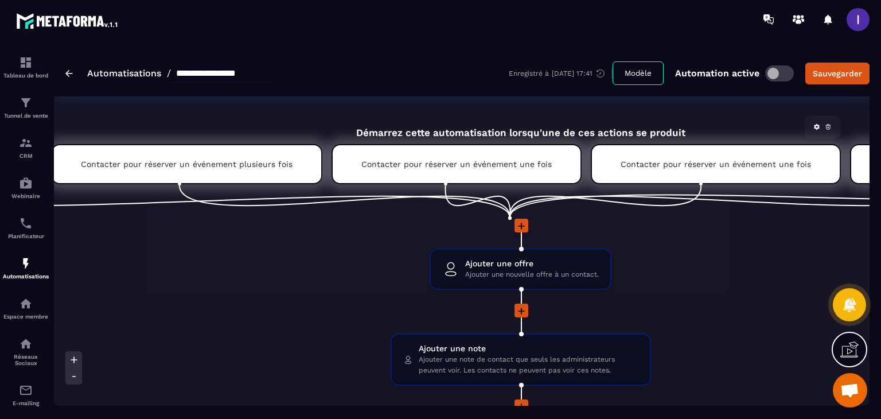
scroll to position [0, 344]
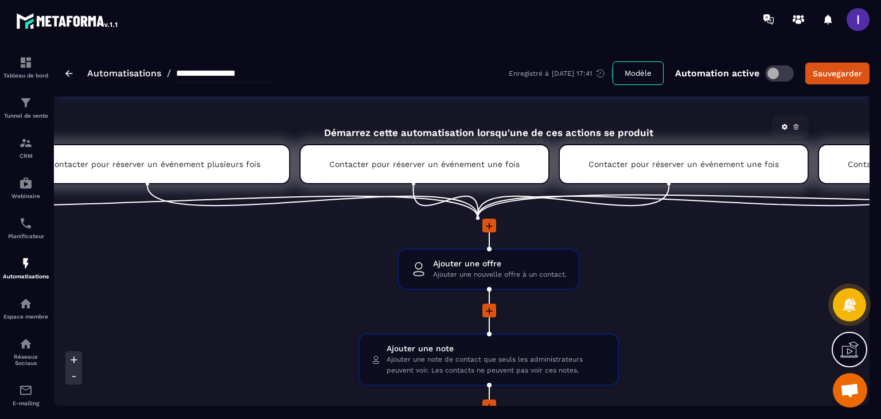
click at [697, 166] on p "Contacter pour réserver un événement une fois" at bounding box center [684, 164] width 191 height 9
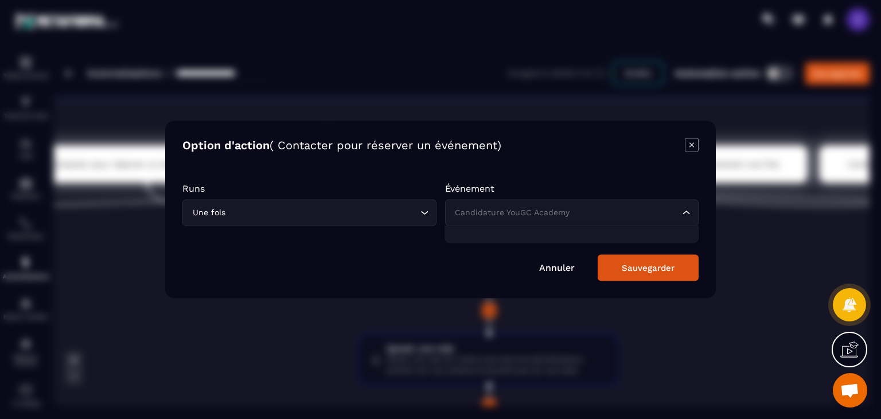
click at [613, 211] on input "Search for option" at bounding box center [567, 213] width 228 height 13
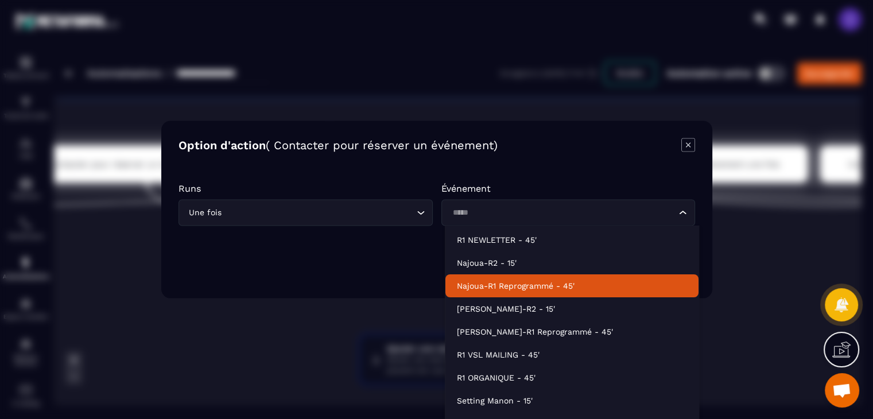
click at [518, 283] on p "Najoua-R1 Reprogrammé - 45'" at bounding box center [572, 285] width 230 height 11
type input "*****"
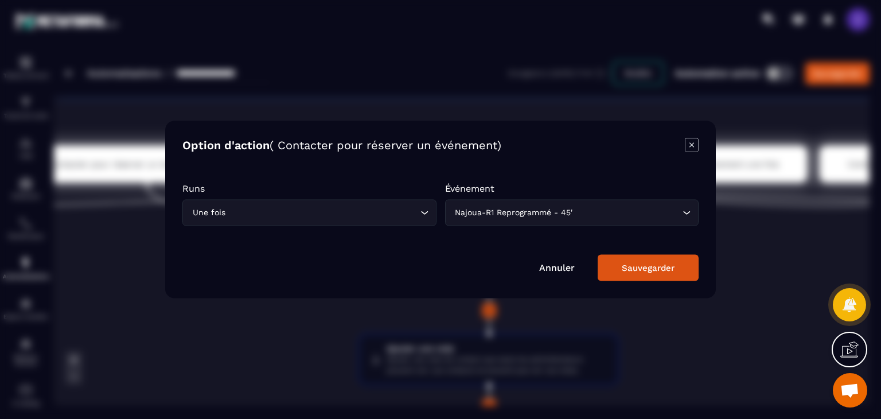
click at [644, 255] on button "Sauvegarder" at bounding box center [648, 268] width 101 height 26
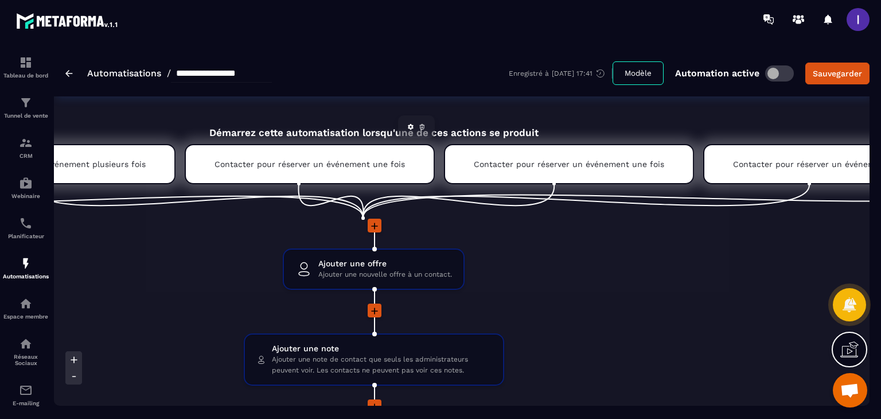
scroll to position [0, 516]
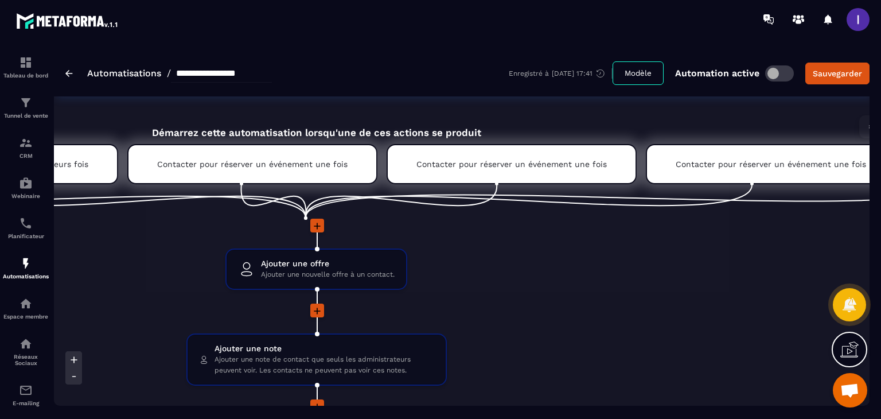
click at [738, 163] on p "Contacter pour réserver un événement une fois" at bounding box center [771, 164] width 191 height 9
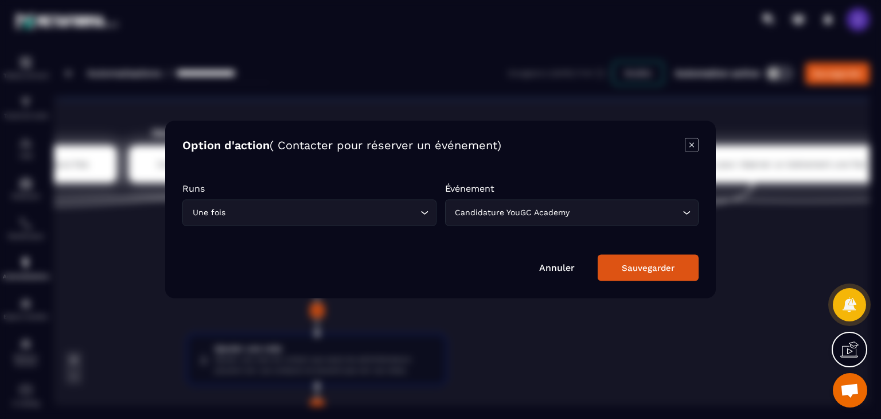
click at [578, 213] on input "Search for option" at bounding box center [627, 213] width 108 height 13
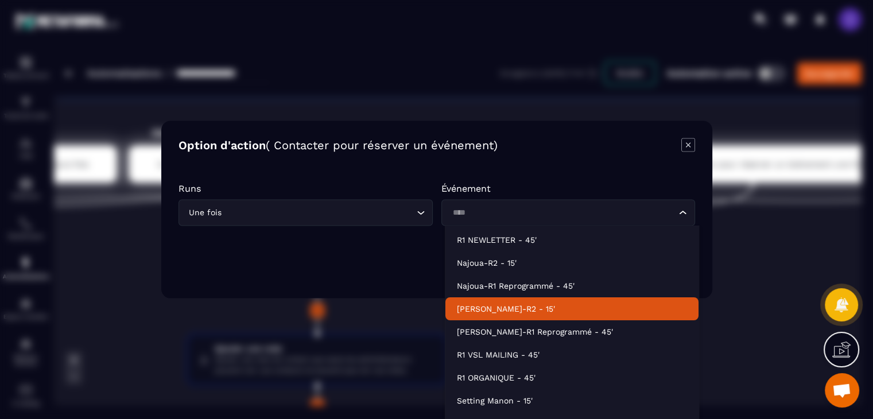
click at [495, 317] on li "Margot-R2 - 15'" at bounding box center [571, 308] width 253 height 23
type input "****"
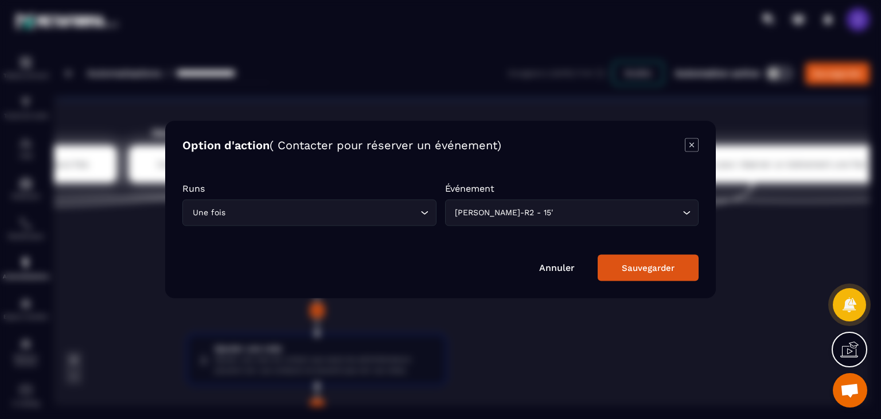
click at [671, 270] on div "Sauvegarder" at bounding box center [648, 268] width 53 height 10
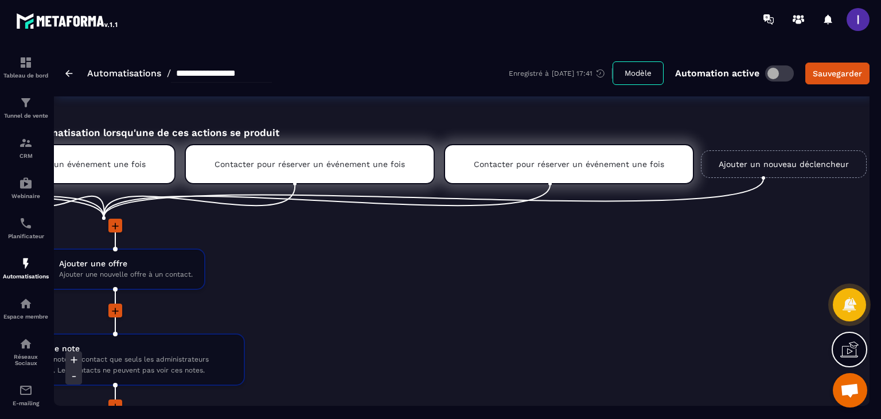
scroll to position [0, 720]
click at [666, 130] on icon at bounding box center [669, 126] width 7 height 7
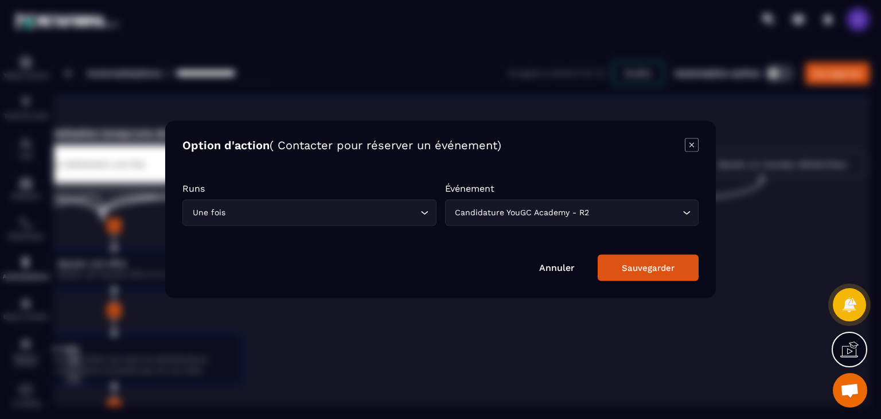
click at [566, 209] on div "Candidature YouGC Academy - R2" at bounding box center [567, 213] width 230 height 13
click at [556, 266] on link "Annuler" at bounding box center [557, 267] width 36 height 11
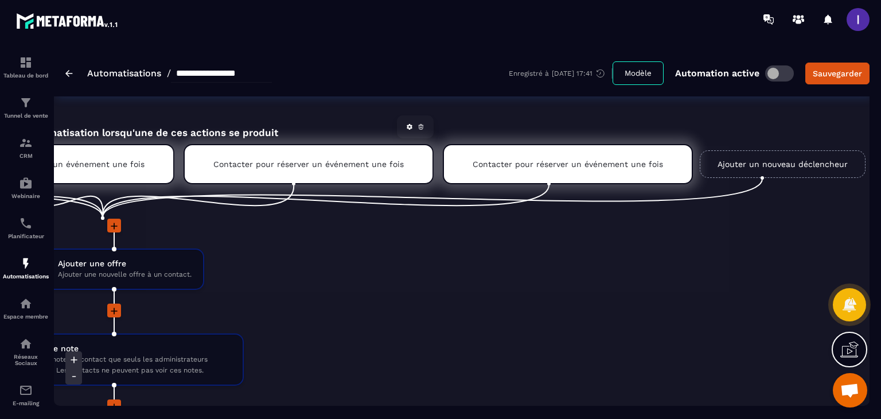
click at [336, 173] on div "Contacter pour réserver un événement une fois" at bounding box center [309, 164] width 250 height 40
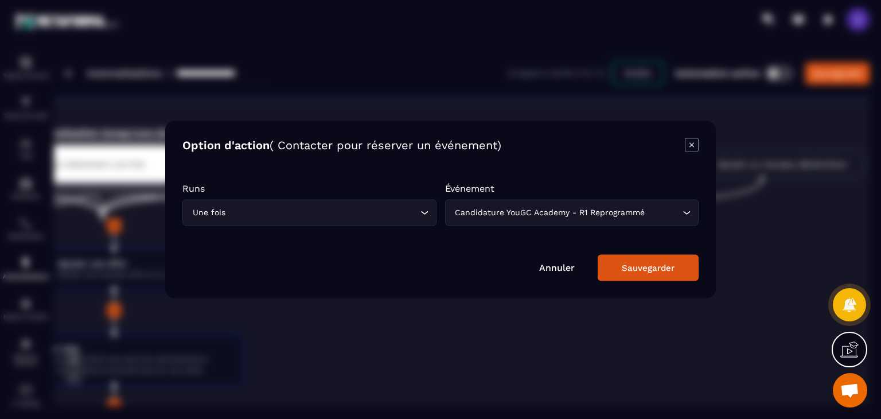
click at [469, 325] on div "Modal window" at bounding box center [440, 209] width 881 height 419
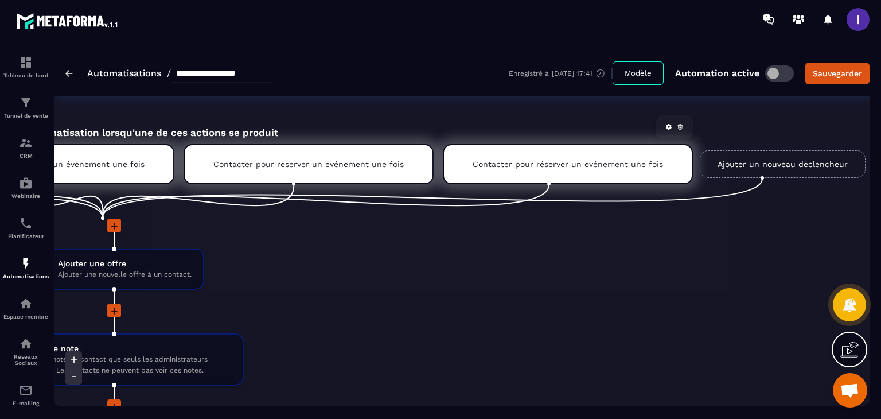
click at [572, 152] on div "Contacter pour réserver un événement une fois" at bounding box center [568, 164] width 250 height 40
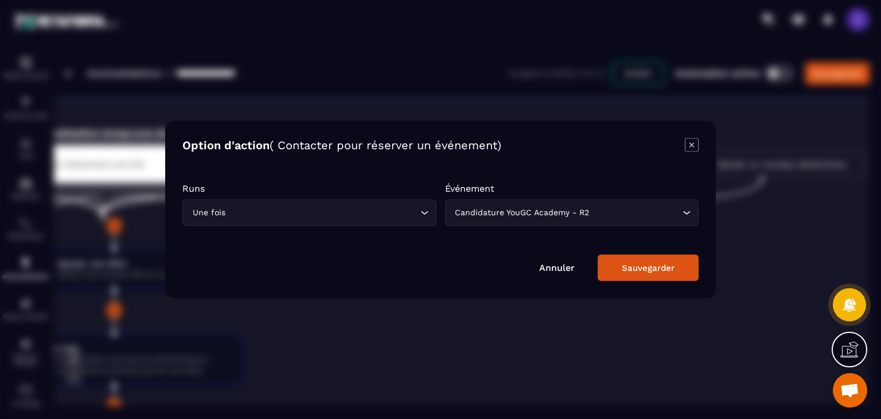
click at [640, 273] on button "Sauvegarder" at bounding box center [648, 268] width 101 height 26
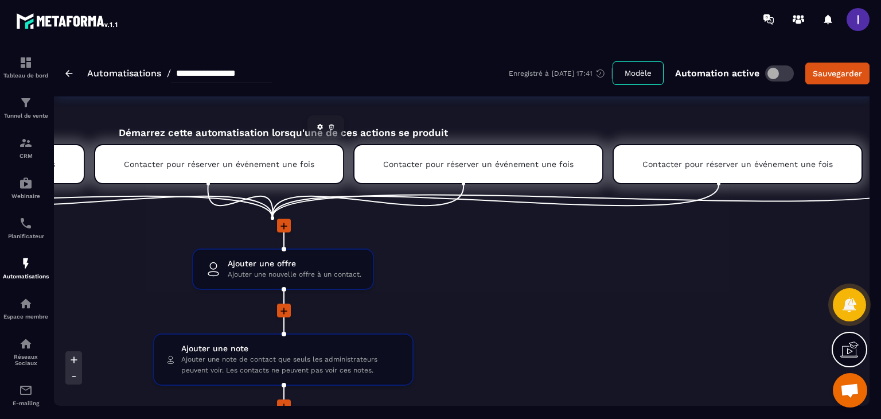
scroll to position [0, 689]
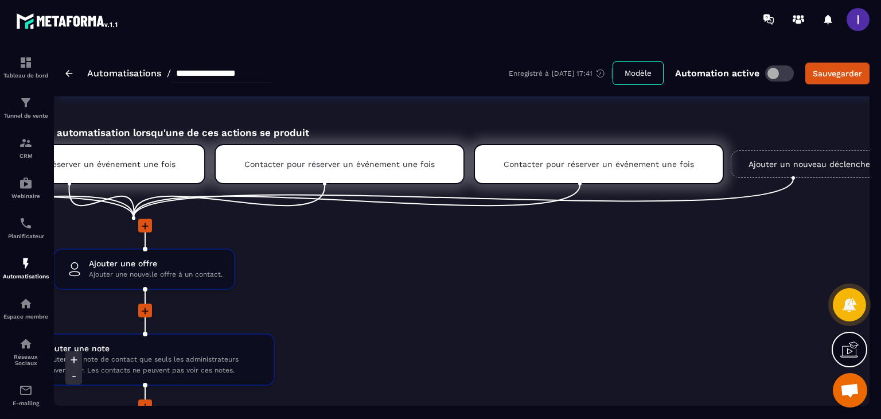
click at [767, 161] on link "Ajouter un nouveau déclencheur" at bounding box center [814, 164] width 166 height 28
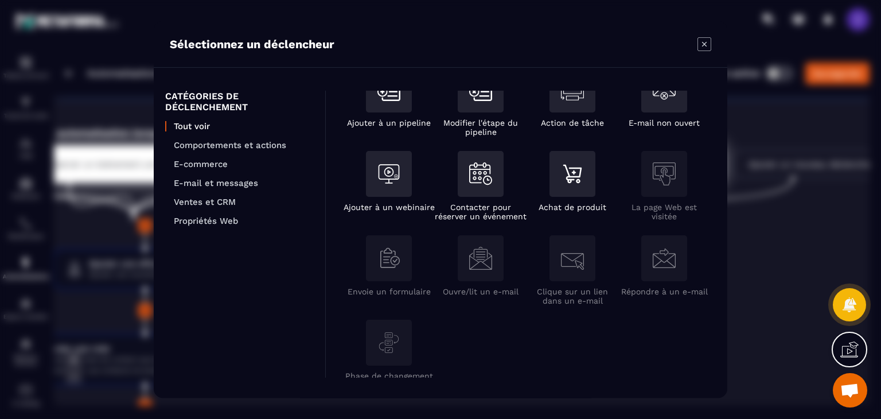
scroll to position [230, 0]
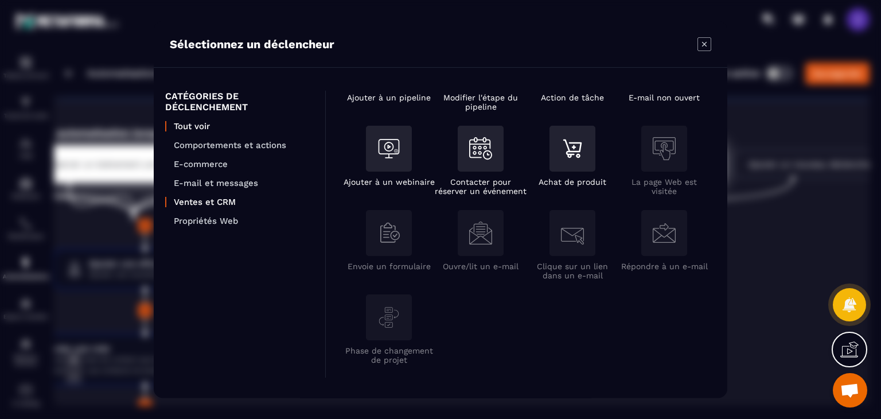
click at [213, 201] on p "Ventes et CRM" at bounding box center [244, 202] width 140 height 10
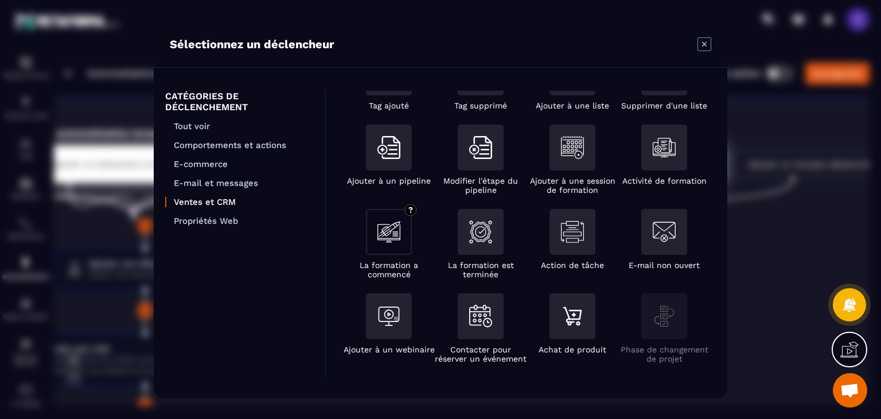
scroll to position [53, 0]
click at [482, 320] on img "Modal window" at bounding box center [480, 316] width 23 height 22
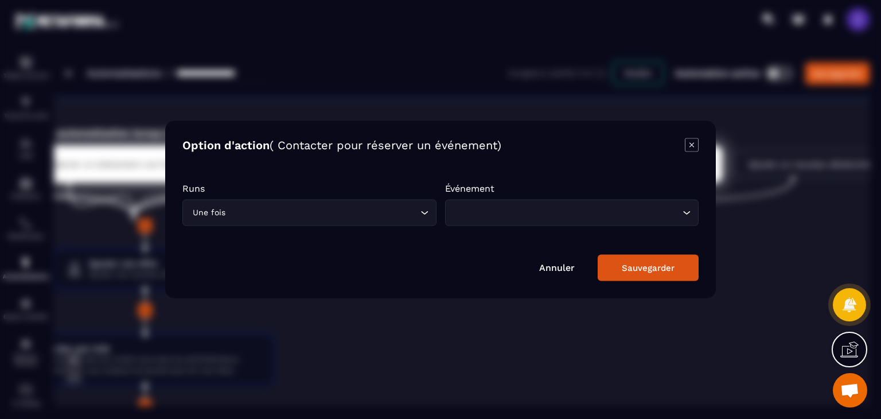
click at [490, 212] on input "Search for option" at bounding box center [567, 213] width 228 height 13
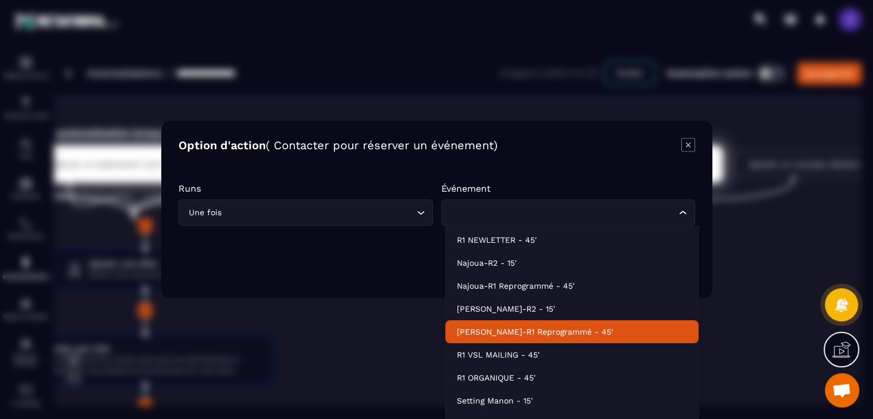
click at [513, 330] on p "Margot-R1 Reprogrammé - 45'" at bounding box center [572, 331] width 230 height 11
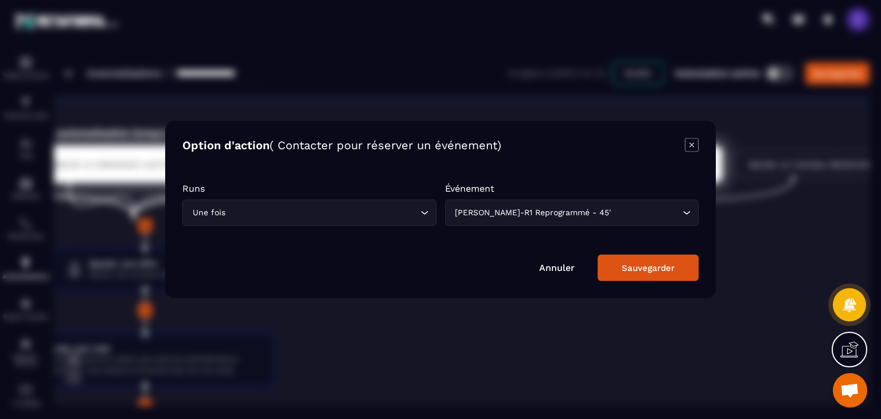
click at [623, 275] on button "Sauvegarder" at bounding box center [648, 268] width 101 height 26
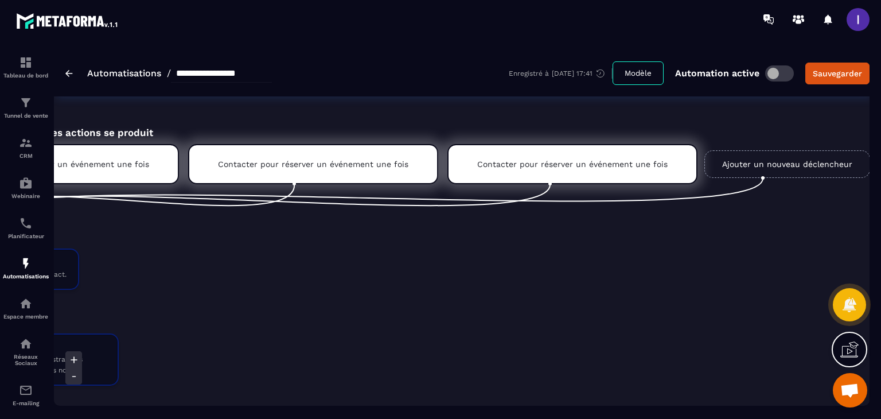
scroll to position [0, 975]
click at [704, 161] on link "Ajouter un nouveau déclencheur" at bounding box center [787, 164] width 166 height 28
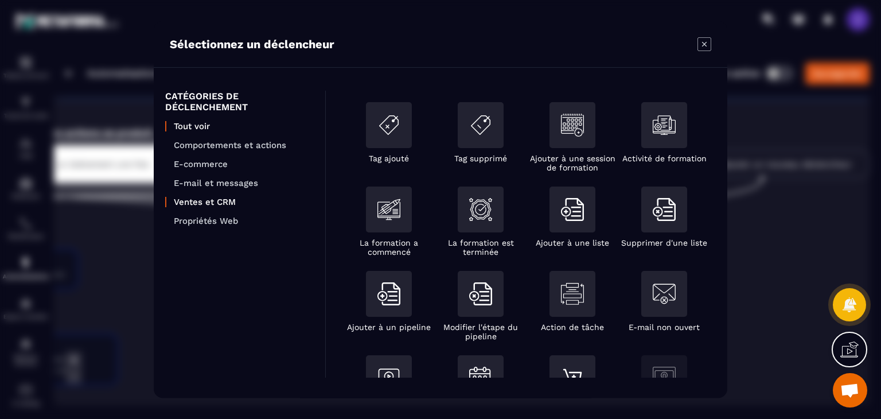
click at [209, 204] on p "Ventes et CRM" at bounding box center [244, 202] width 140 height 10
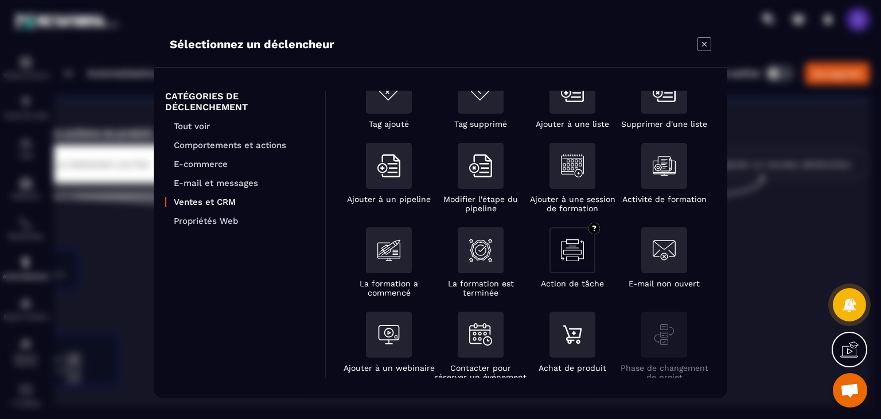
scroll to position [53, 0]
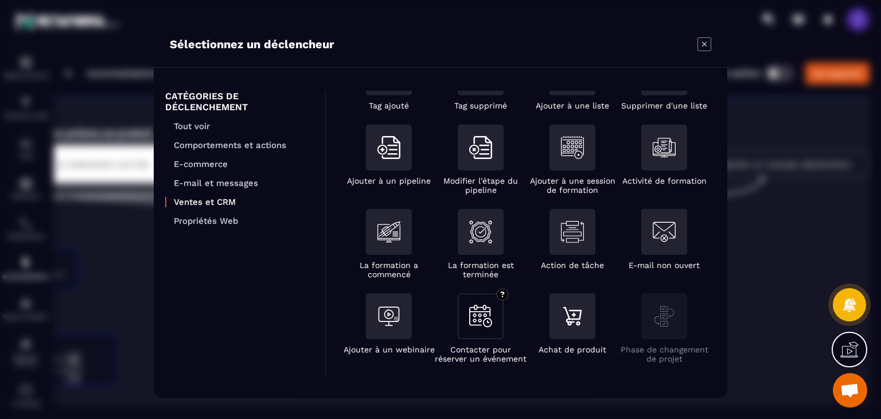
click at [490, 336] on div "Modal window" at bounding box center [481, 316] width 46 height 46
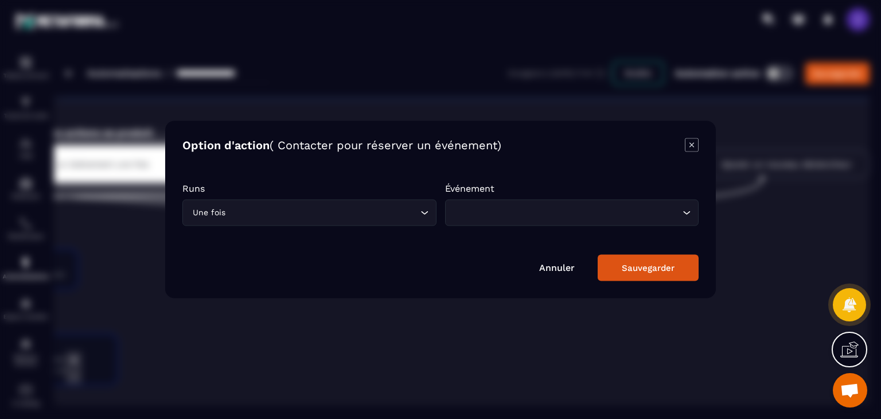
click at [494, 207] on input "Search for option" at bounding box center [567, 213] width 228 height 13
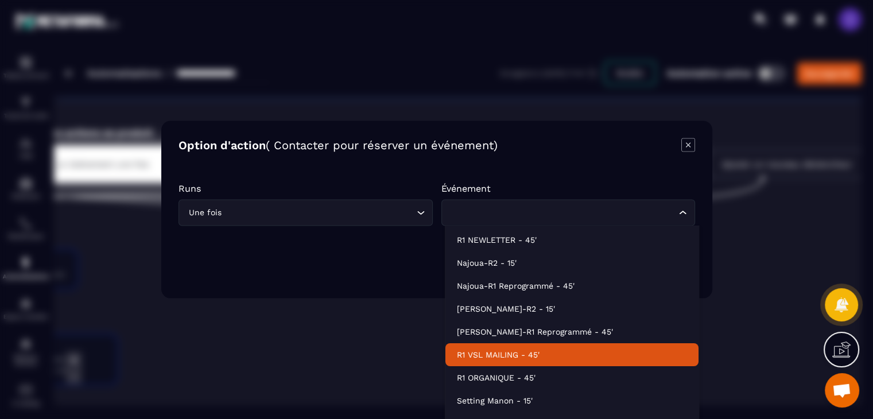
click at [492, 362] on li "R1 VSL MAILING - 45'" at bounding box center [571, 354] width 253 height 23
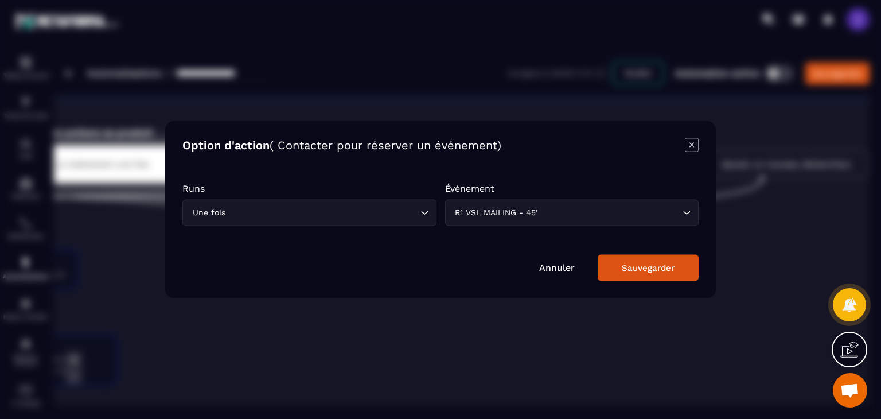
click at [639, 274] on button "Sauvegarder" at bounding box center [648, 268] width 101 height 26
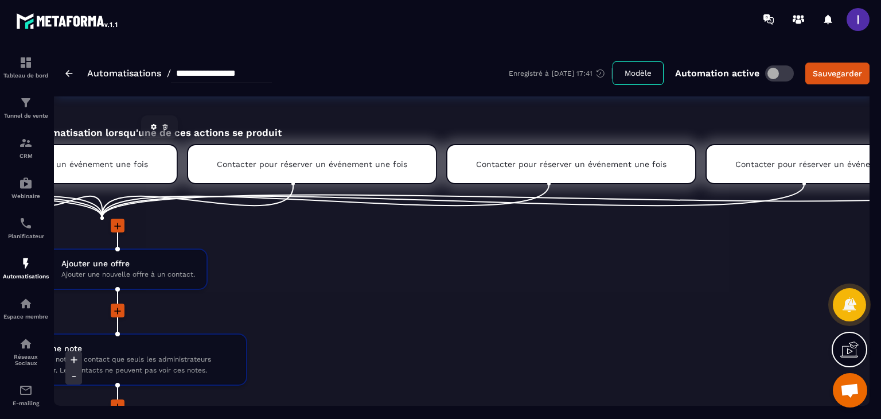
scroll to position [0, 1230]
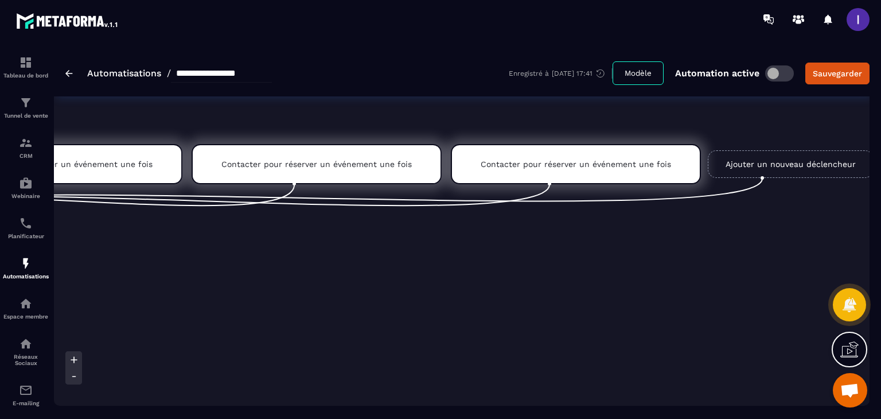
click at [796, 160] on link "Ajouter un nouveau déclencheur" at bounding box center [791, 164] width 166 height 28
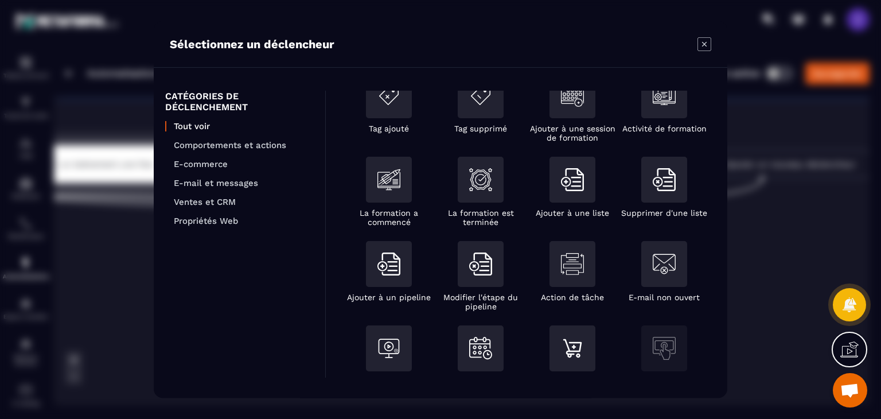
scroll to position [57, 0]
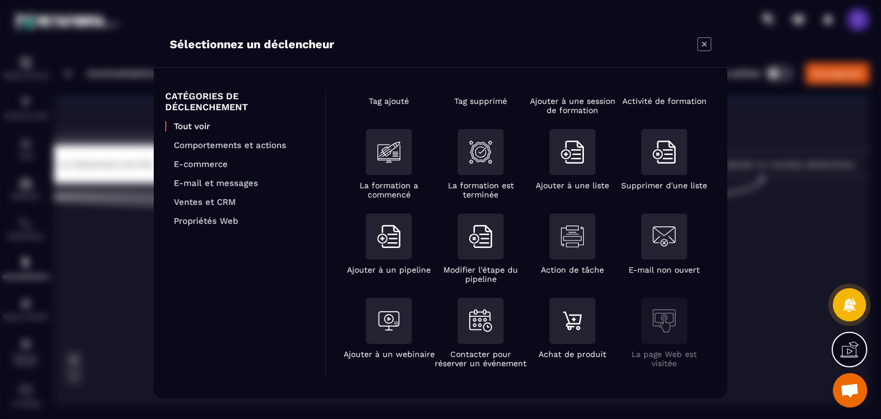
click at [222, 207] on ul "Tout voir Comportements et actions E-commerce E-mail et messages Ventes et CRM …" at bounding box center [239, 173] width 149 height 105
click at [224, 201] on p "Ventes et CRM" at bounding box center [244, 202] width 140 height 10
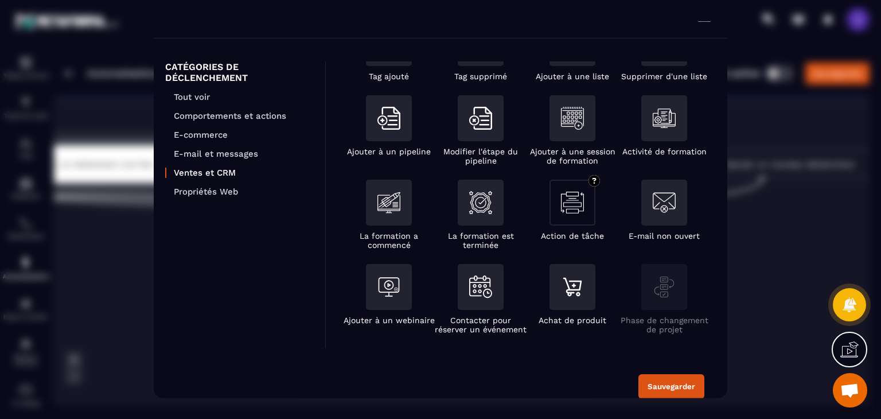
scroll to position [44, 0]
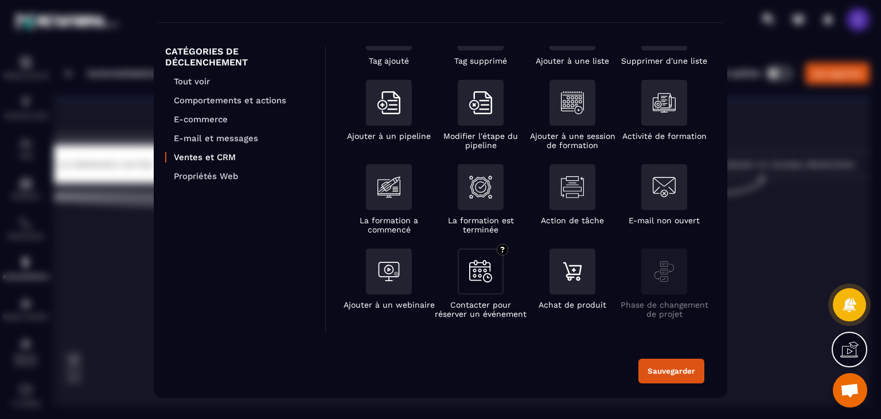
click at [481, 296] on div "Modal window" at bounding box center [481, 275] width 46 height 52
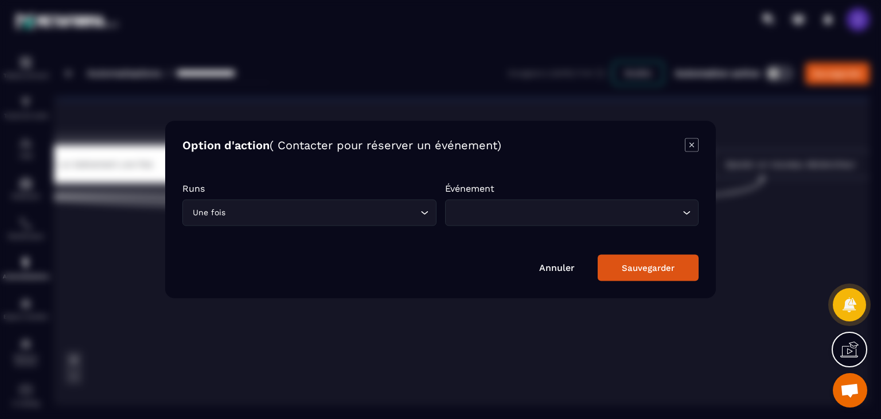
click at [497, 218] on input "Search for option" at bounding box center [567, 213] width 228 height 13
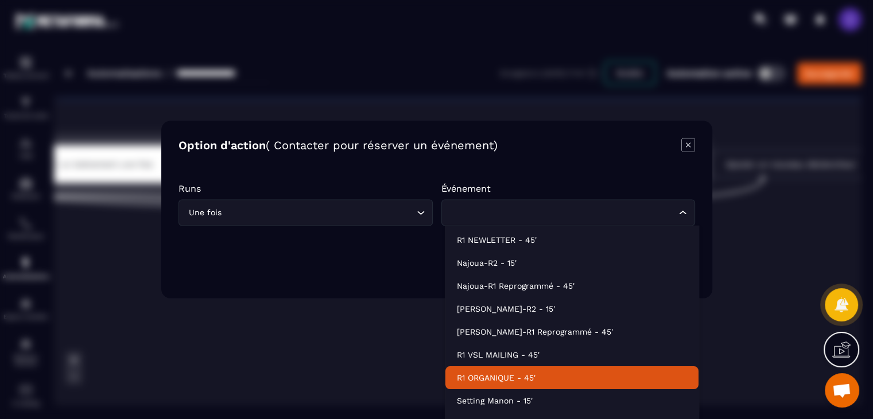
click at [513, 376] on p "R1 ORGANIQUE - 45'" at bounding box center [572, 377] width 230 height 11
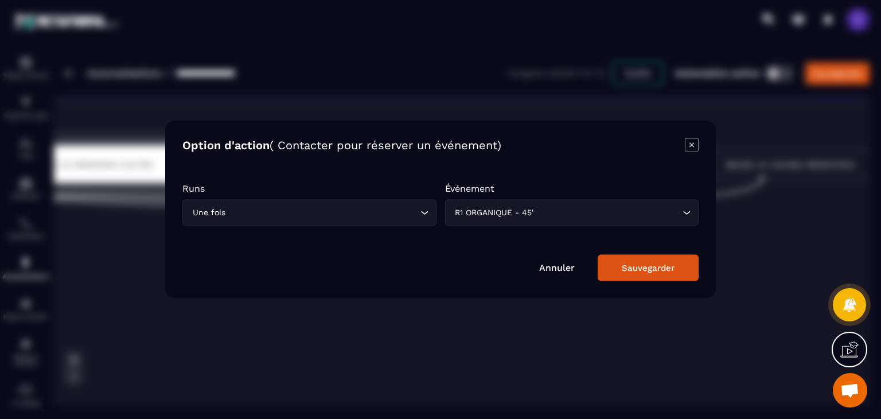
click at [640, 263] on div "Sauvegarder" at bounding box center [648, 268] width 53 height 10
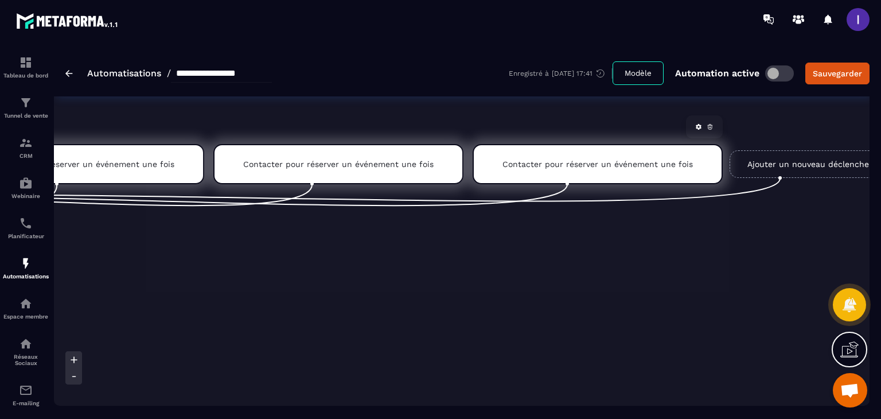
scroll to position [0, 1486]
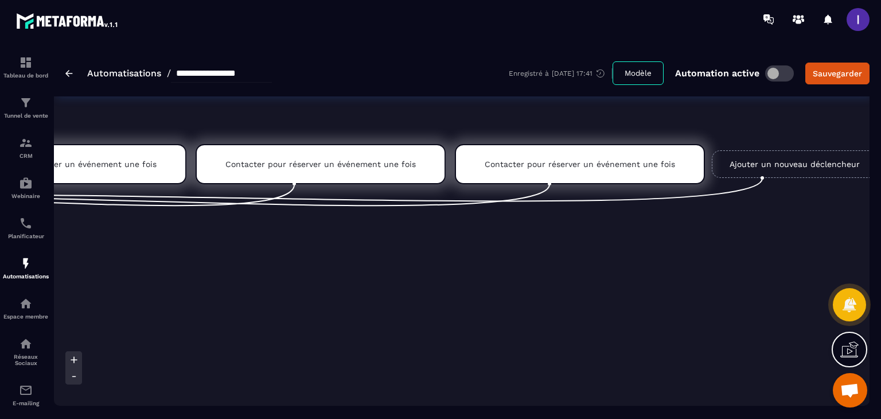
click at [735, 157] on link "Ajouter un nouveau déclencheur" at bounding box center [795, 164] width 166 height 28
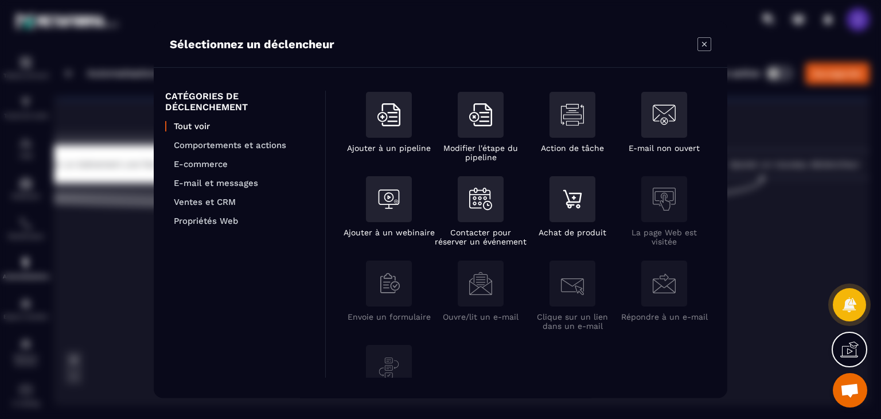
scroll to position [230, 0]
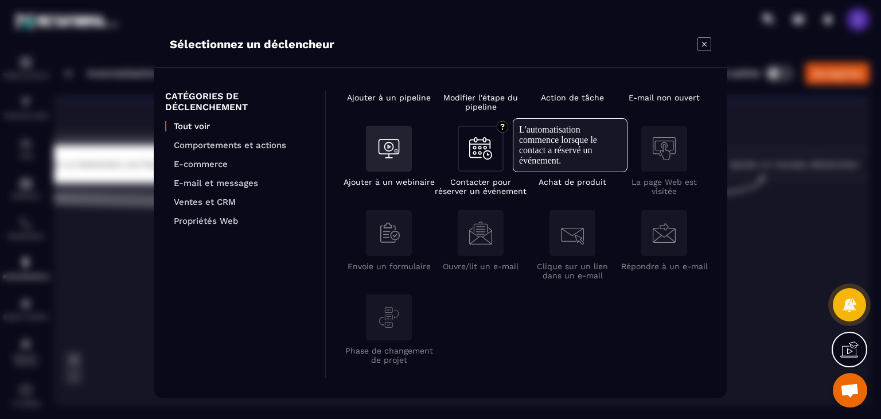
click at [465, 160] on div "Modal window" at bounding box center [481, 149] width 46 height 46
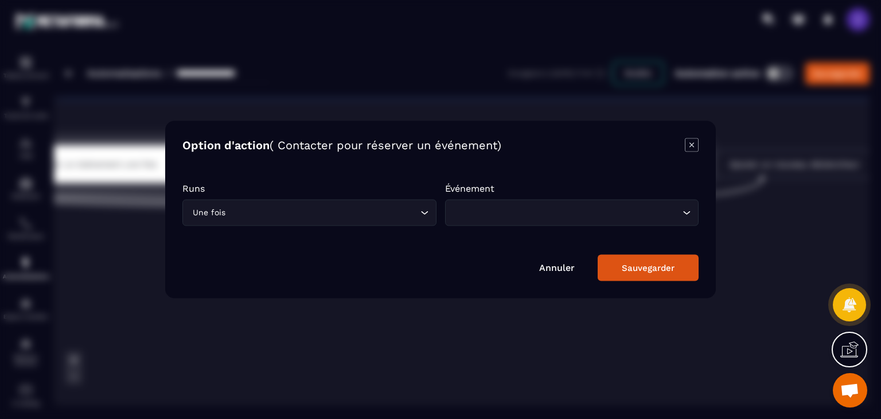
click at [498, 215] on input "Search for option" at bounding box center [567, 213] width 228 height 13
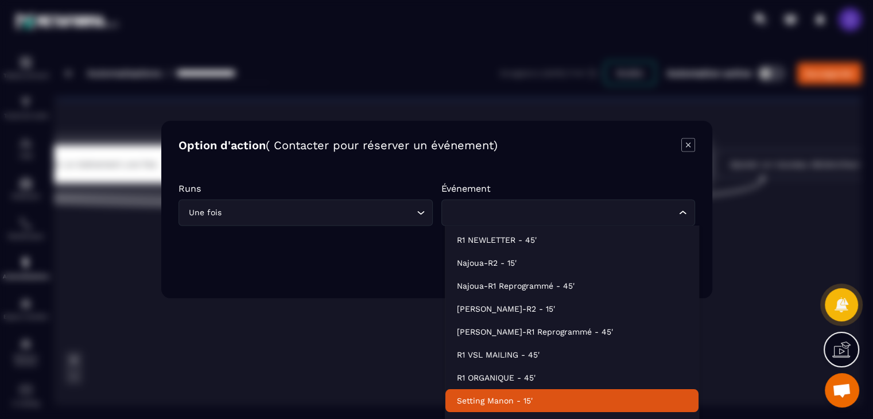
click at [521, 400] on p "Setting Manon - 15'" at bounding box center [572, 400] width 230 height 11
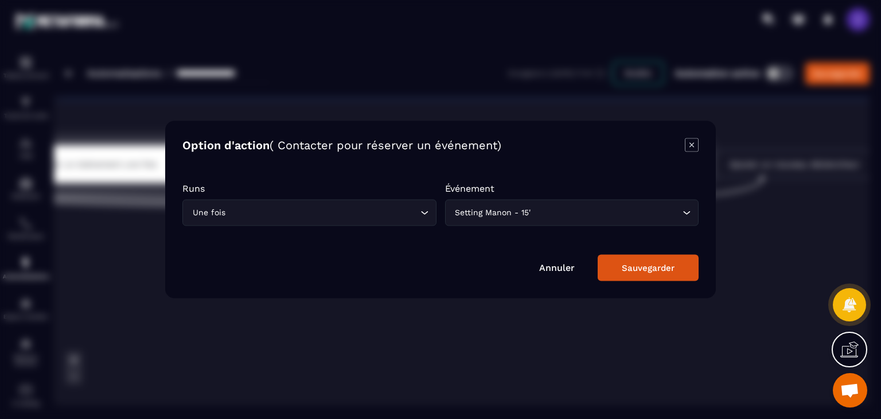
click at [617, 271] on button "Sauvegarder" at bounding box center [648, 268] width 101 height 26
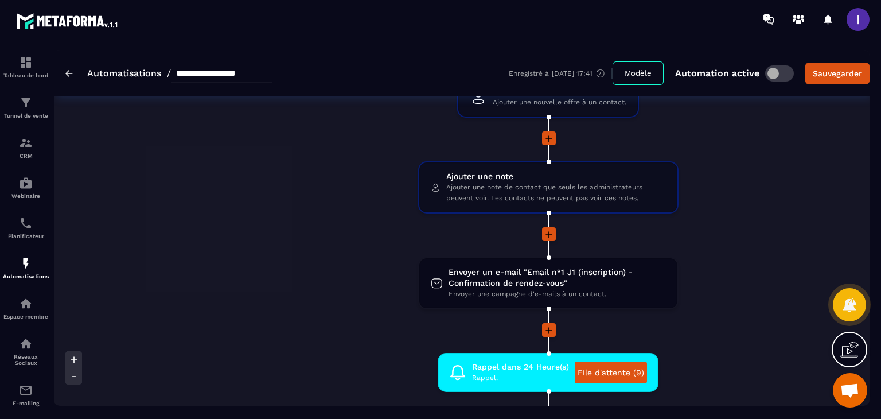
scroll to position [57, 0]
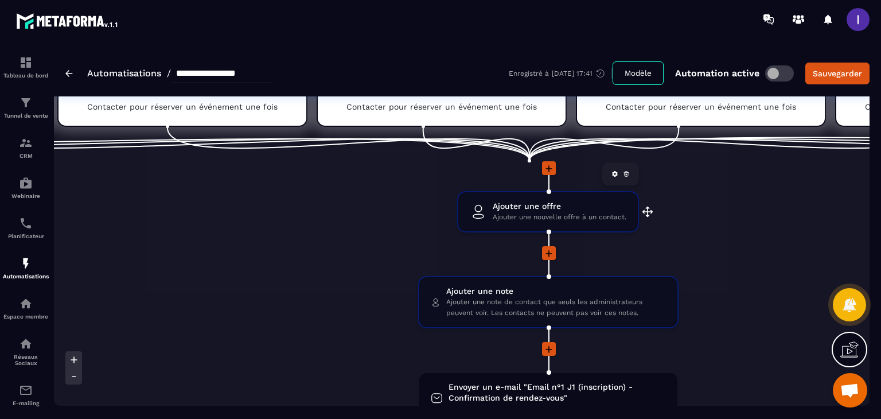
click at [539, 212] on span "Ajouter une nouvelle offre à un contact." at bounding box center [560, 217] width 134 height 11
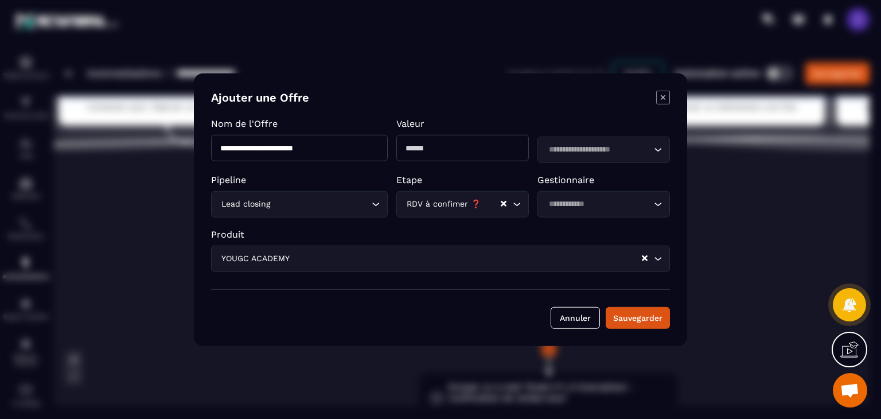
click at [737, 174] on div "Modal window" at bounding box center [440, 209] width 881 height 419
click at [572, 331] on div "**********" at bounding box center [441, 209] width 494 height 273
click at [577, 317] on button "Annuler" at bounding box center [575, 317] width 49 height 22
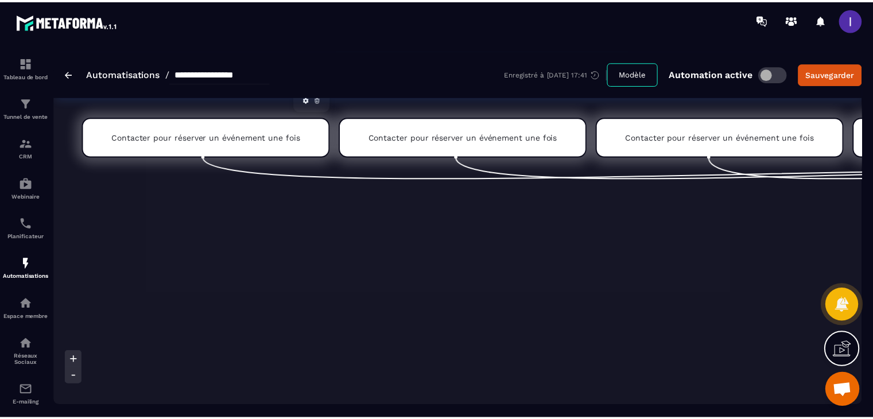
scroll to position [0, 0]
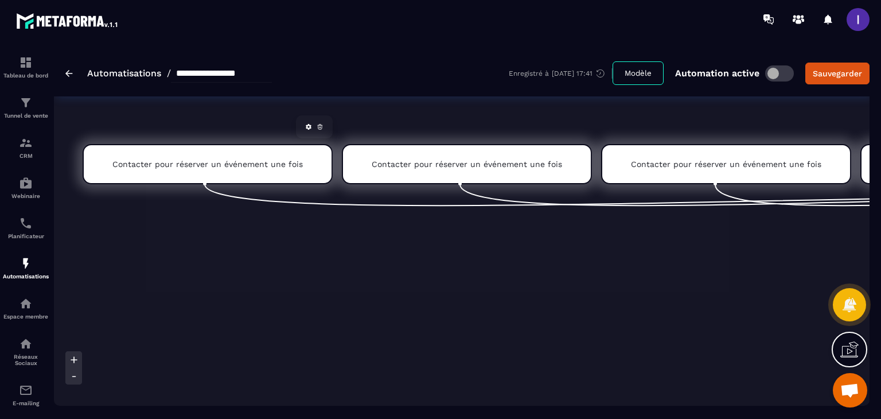
click at [254, 168] on div "Contacter pour réserver un événement une fois" at bounding box center [208, 164] width 250 height 40
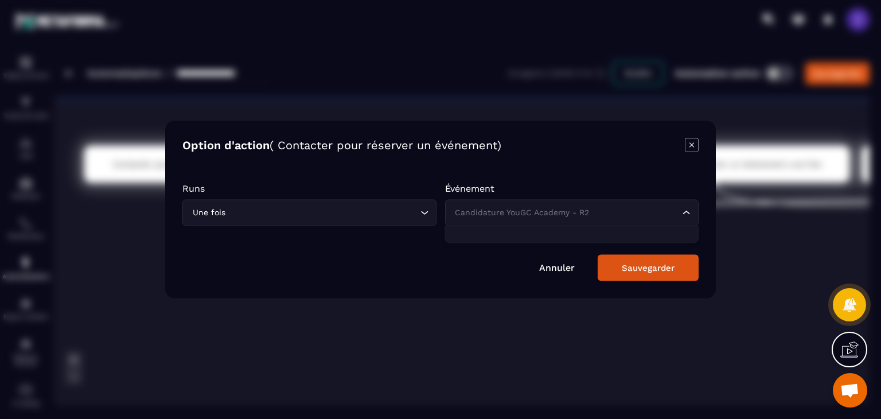
click at [611, 212] on input "Search for option" at bounding box center [567, 213] width 228 height 13
click at [619, 213] on input "Search for option" at bounding box center [567, 213] width 228 height 13
click at [529, 226] on ul at bounding box center [572, 235] width 254 height 18
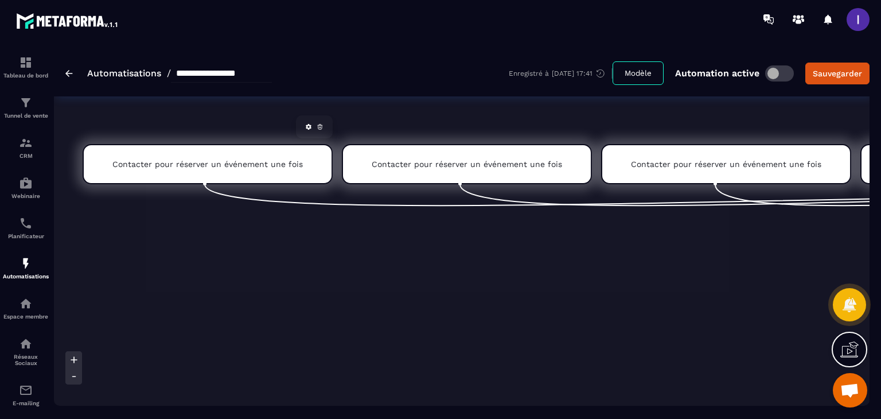
click at [305, 129] on icon at bounding box center [308, 126] width 7 height 7
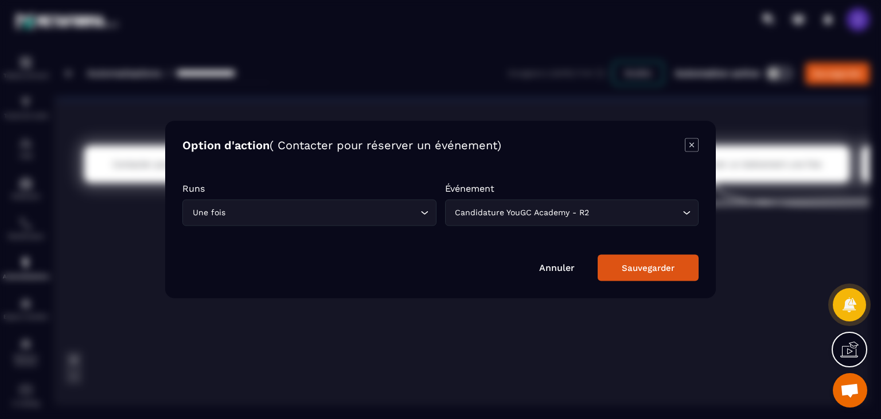
click at [462, 312] on div "Modal window" at bounding box center [440, 209] width 881 height 419
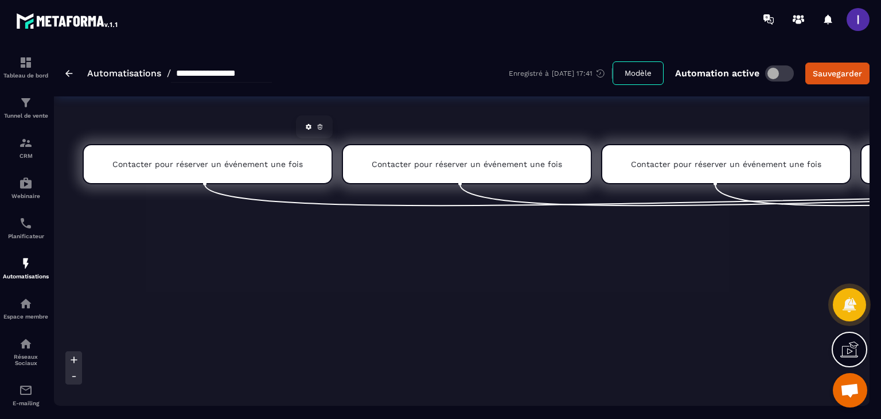
click at [273, 158] on div "Contacter pour réserver un événement une fois" at bounding box center [208, 164] width 250 height 40
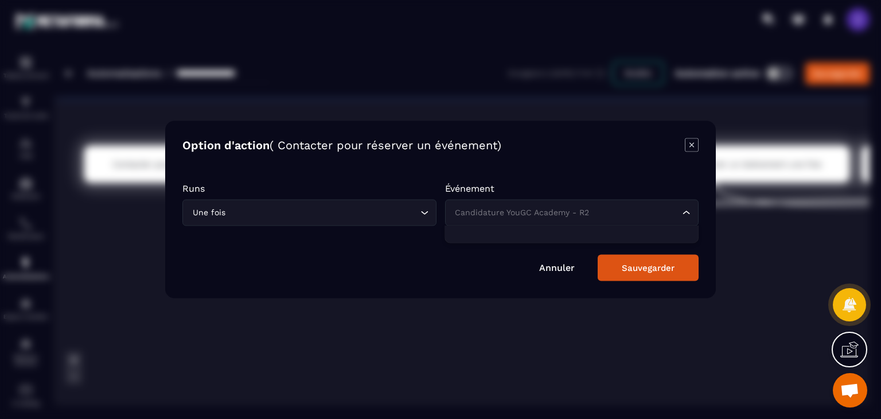
click at [572, 208] on div "Candidature YouGC Academy - R2" at bounding box center [567, 213] width 230 height 13
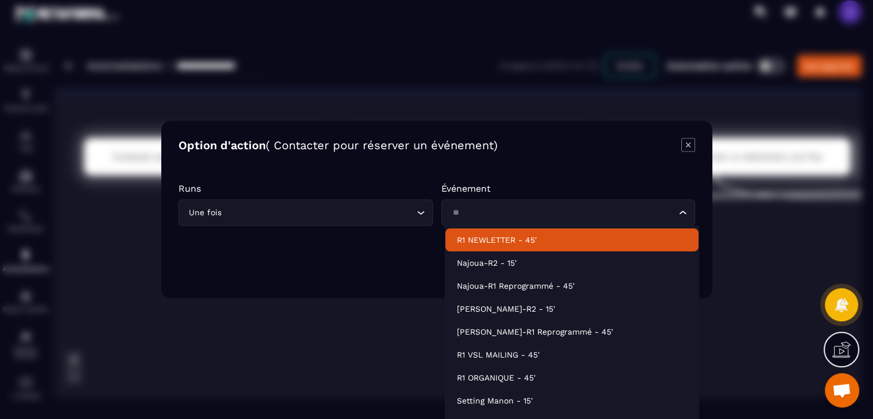
type input "*"
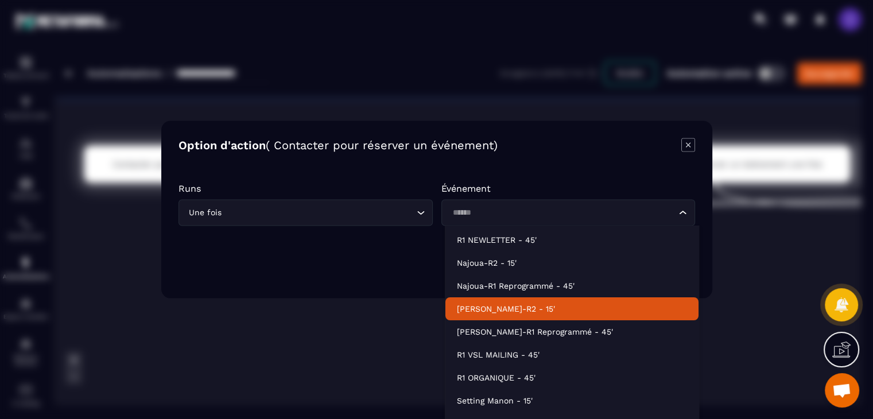
type input "******"
click at [725, 336] on div "Modal window" at bounding box center [436, 209] width 873 height 419
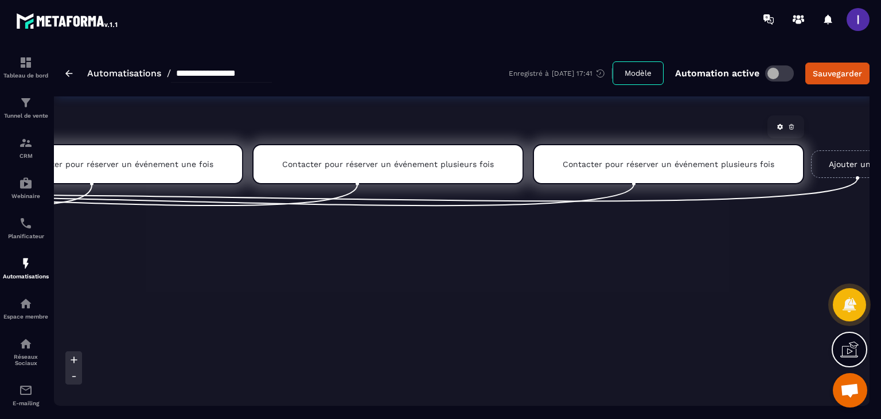
scroll to position [0, 1741]
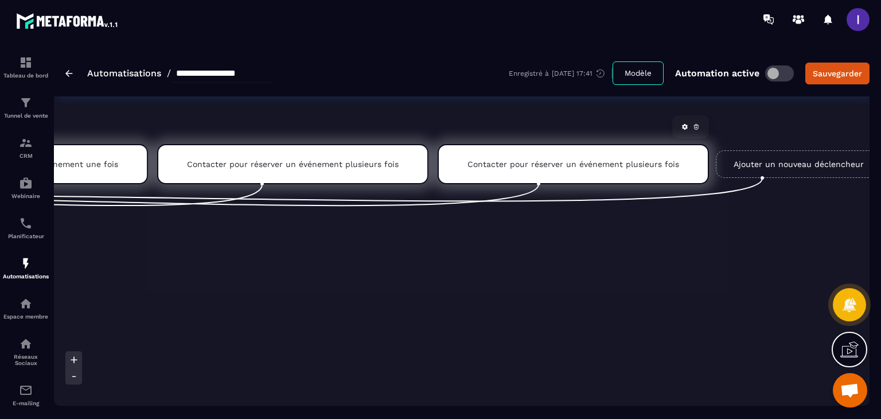
click at [693, 126] on icon at bounding box center [696, 126] width 7 height 7
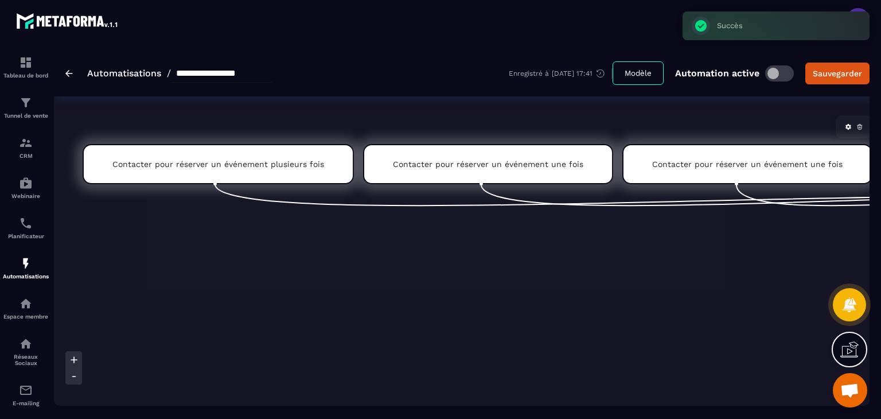
click at [857, 123] on icon at bounding box center [860, 126] width 7 height 7
click at [857, 125] on icon at bounding box center [860, 126] width 7 height 7
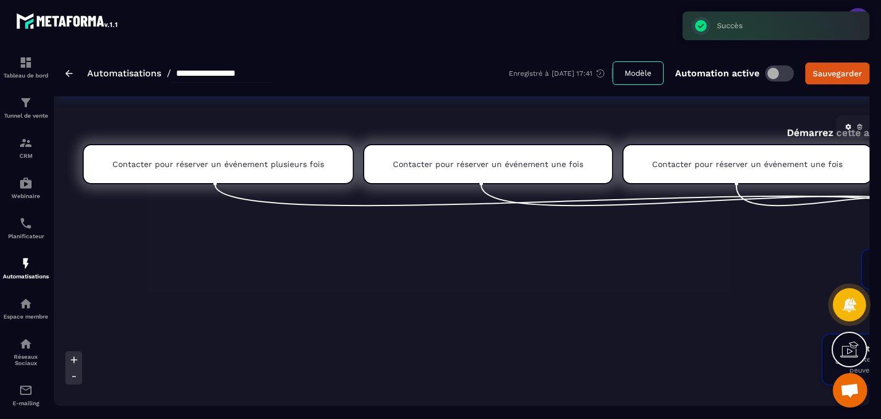
click at [860, 127] on icon at bounding box center [860, 127] width 1 height 1
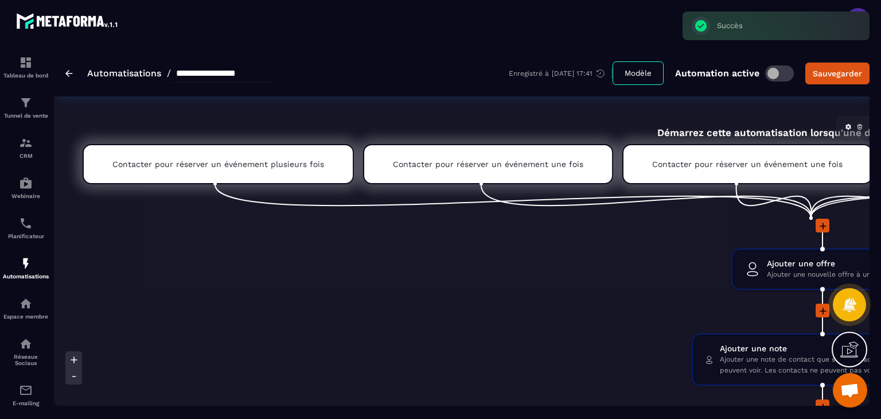
click at [859, 125] on icon at bounding box center [860, 125] width 2 height 1
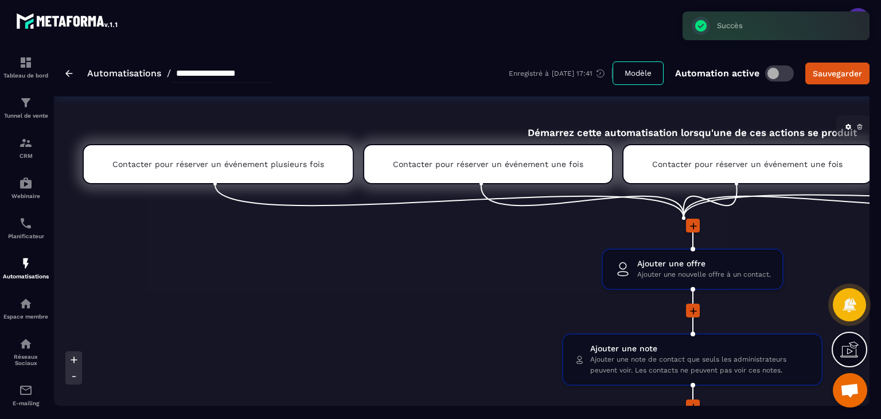
click at [857, 125] on icon at bounding box center [860, 126] width 7 height 7
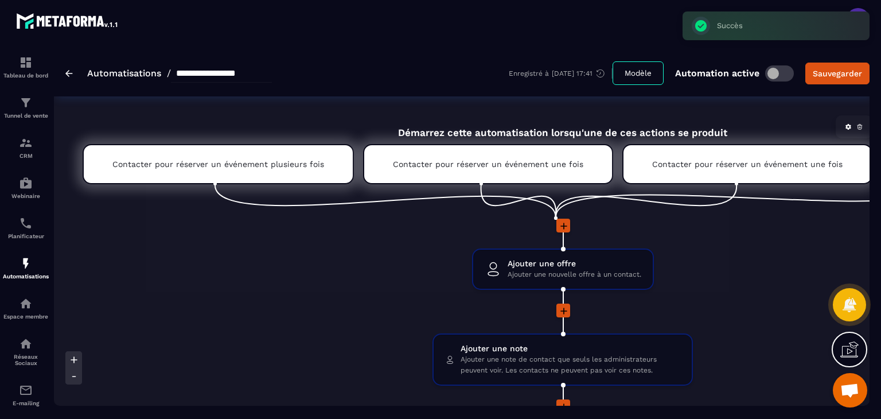
click at [855, 130] on link at bounding box center [860, 126] width 11 height 11
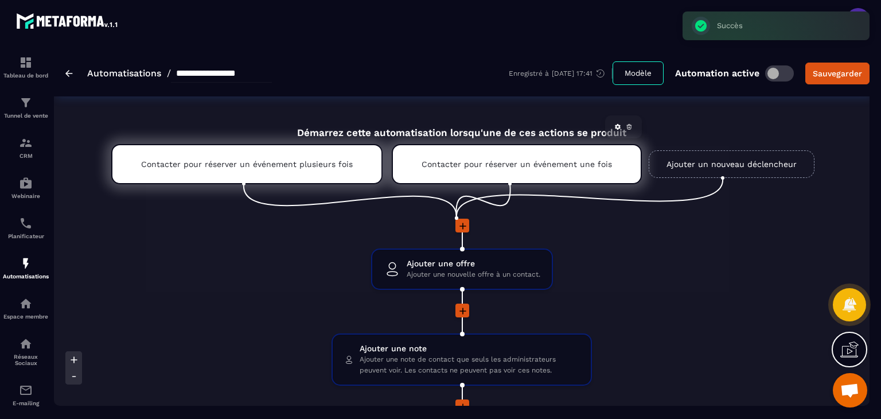
click at [628, 129] on icon at bounding box center [630, 127] width 4 height 3
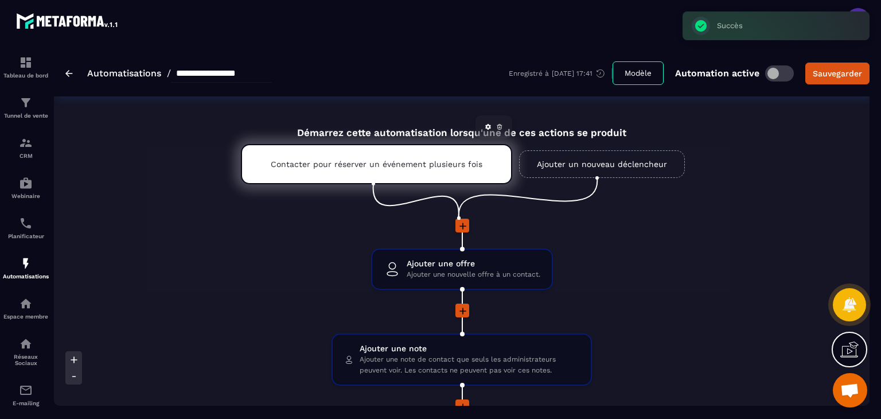
click at [500, 125] on icon at bounding box center [500, 125] width 5 height 0
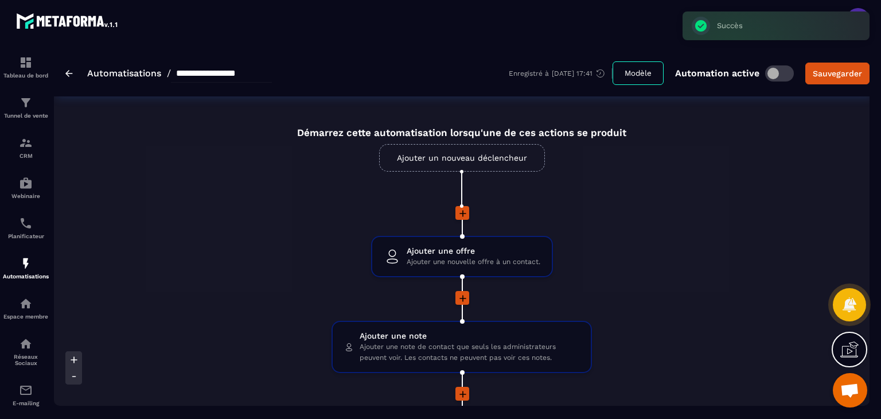
click at [422, 166] on link "Ajouter un nouveau déclencheur" at bounding box center [462, 158] width 166 height 28
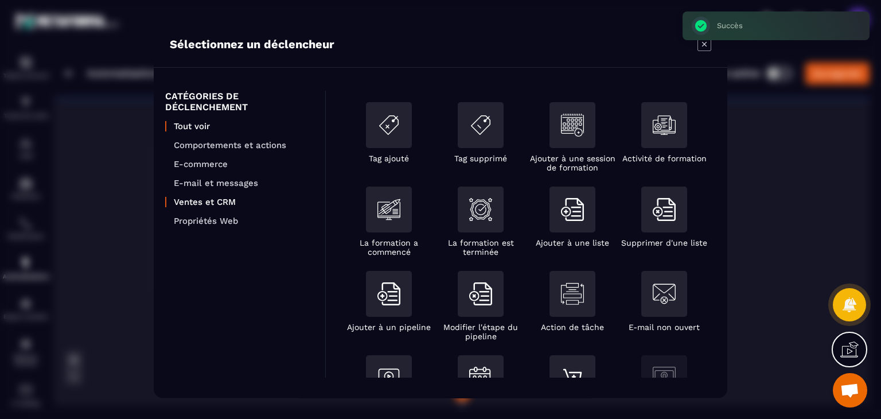
click at [204, 204] on p "Ventes et CRM" at bounding box center [244, 202] width 140 height 10
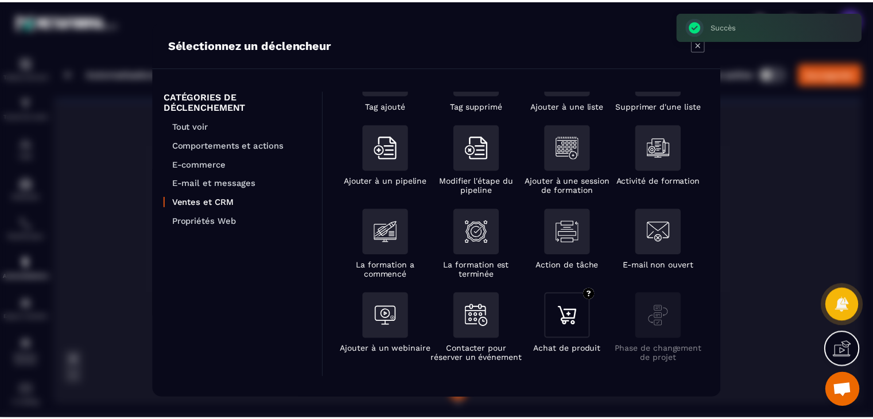
scroll to position [44, 0]
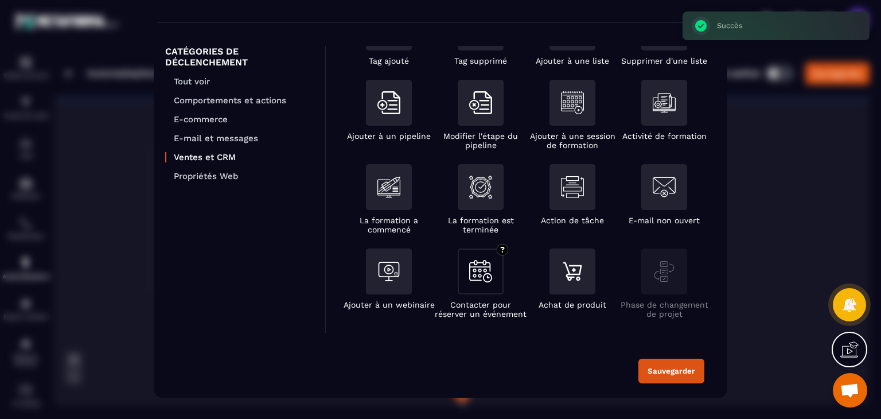
click at [480, 266] on img "Modal window" at bounding box center [480, 272] width 23 height 22
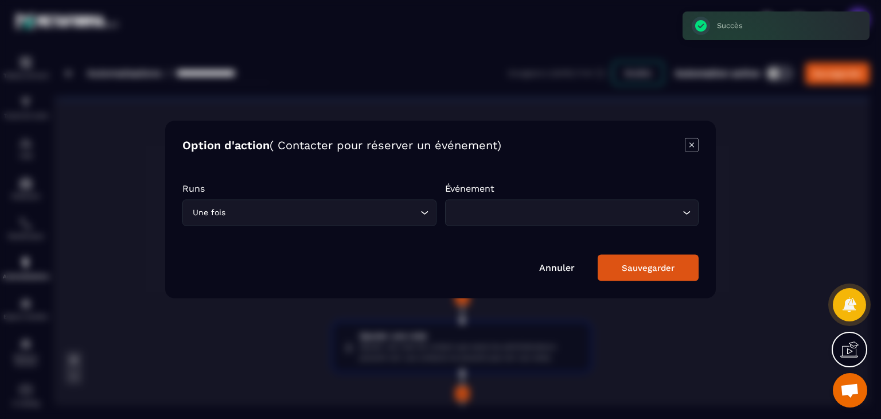
click at [529, 207] on input "Search for option" at bounding box center [567, 213] width 228 height 13
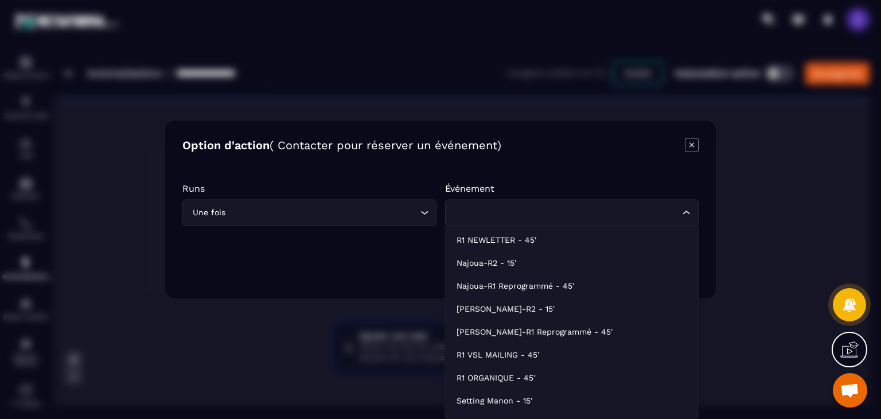
click at [541, 209] on input "Search for option" at bounding box center [567, 213] width 228 height 13
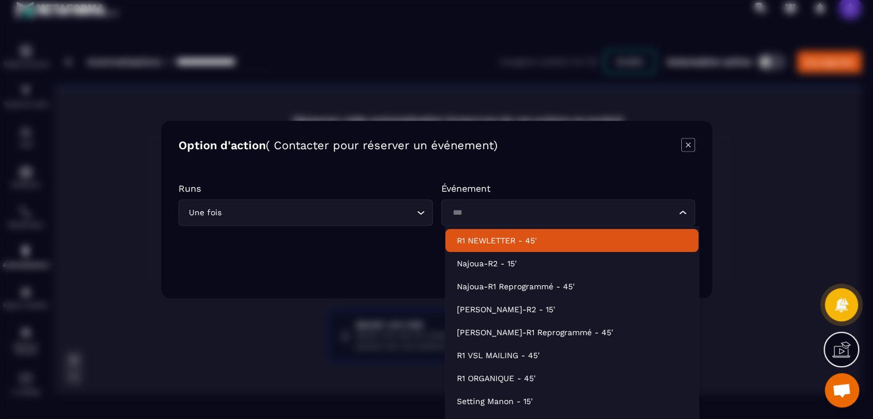
type input "***"
click at [609, 181] on form "Runs Une fois Loading... Événement Loading... Annuler Sauvegarder" at bounding box center [436, 227] width 516 height 110
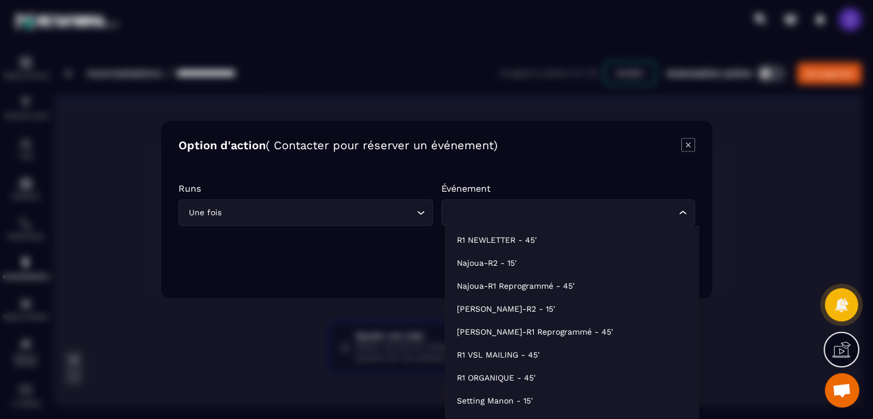
click at [454, 219] on input "Search for option" at bounding box center [562, 213] width 228 height 13
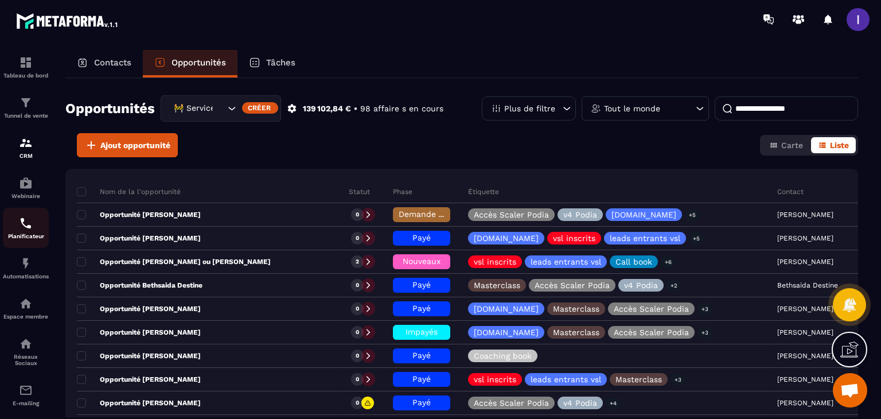
scroll to position [0, 232]
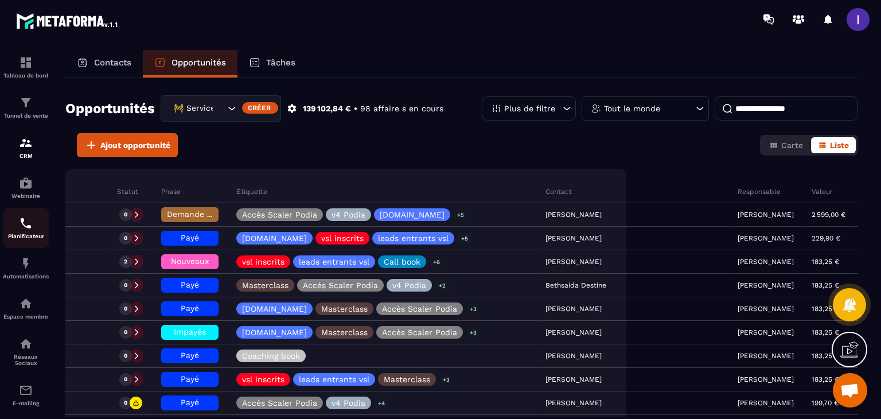
click at [22, 228] on img at bounding box center [26, 223] width 14 height 14
